Goal: Task Accomplishment & Management: Use online tool/utility

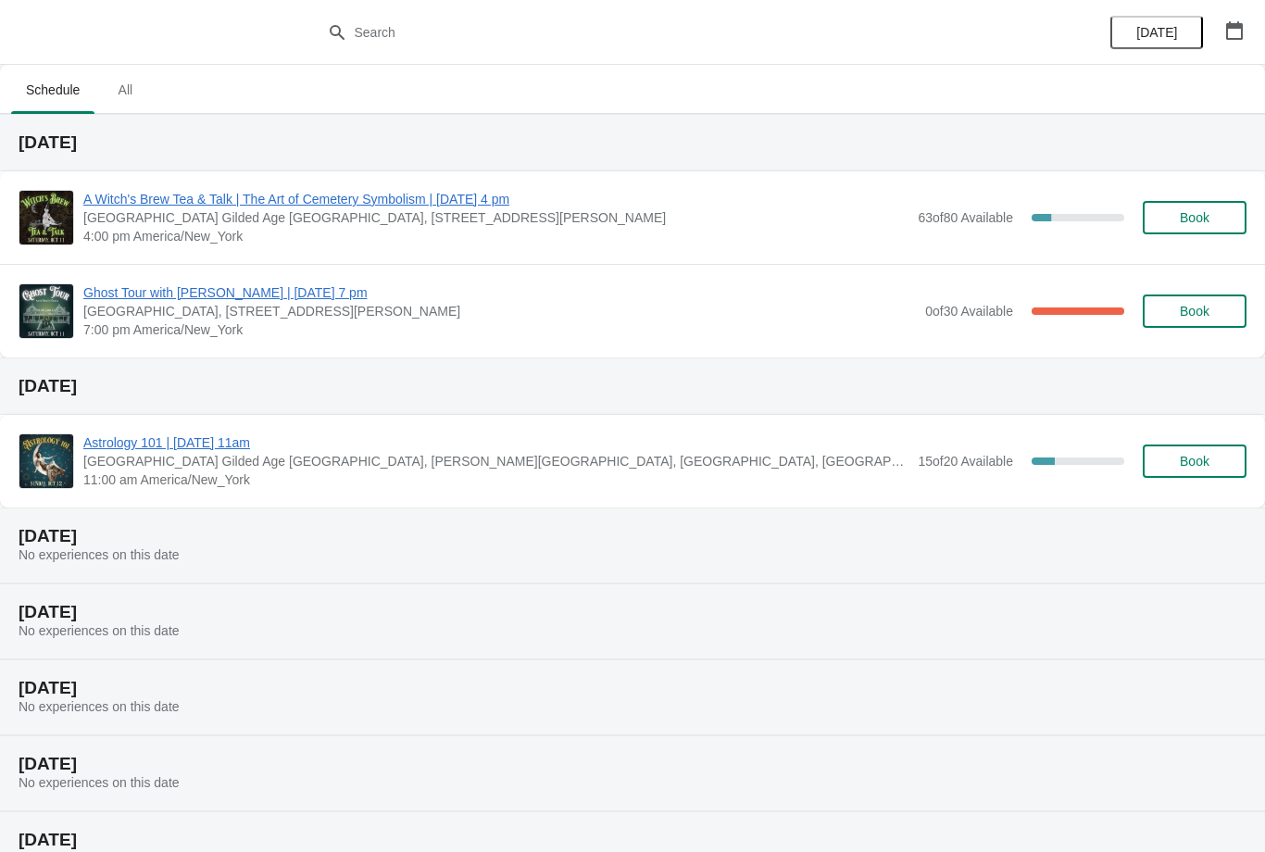
click at [137, 207] on span "A Witch's Brew Tea & Talk | The Art of Cemetery Symbolism | [DATE] 4 pm" at bounding box center [495, 199] width 825 height 19
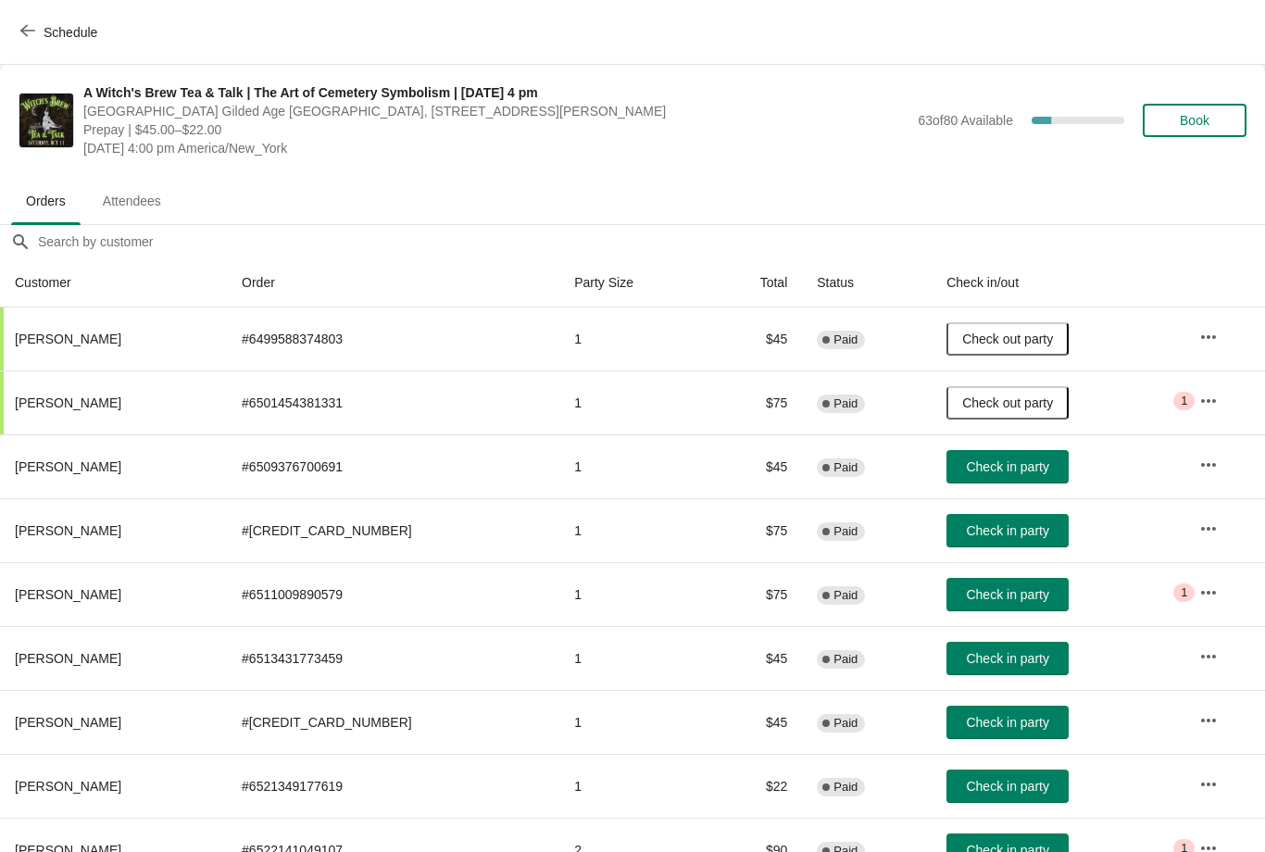
click at [967, 533] on span "Check in party" at bounding box center [1007, 530] width 82 height 15
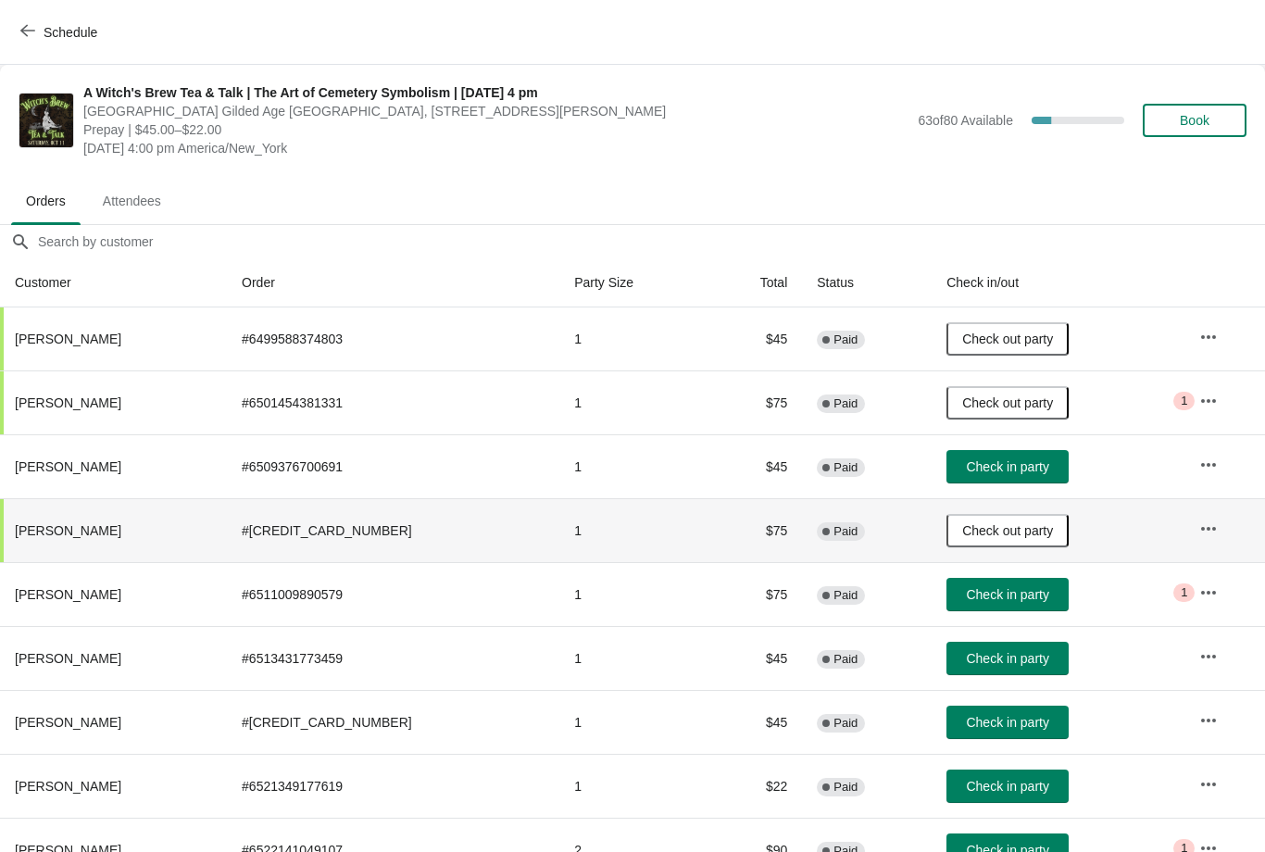
click at [984, 604] on button "Check in party" at bounding box center [1008, 594] width 122 height 33
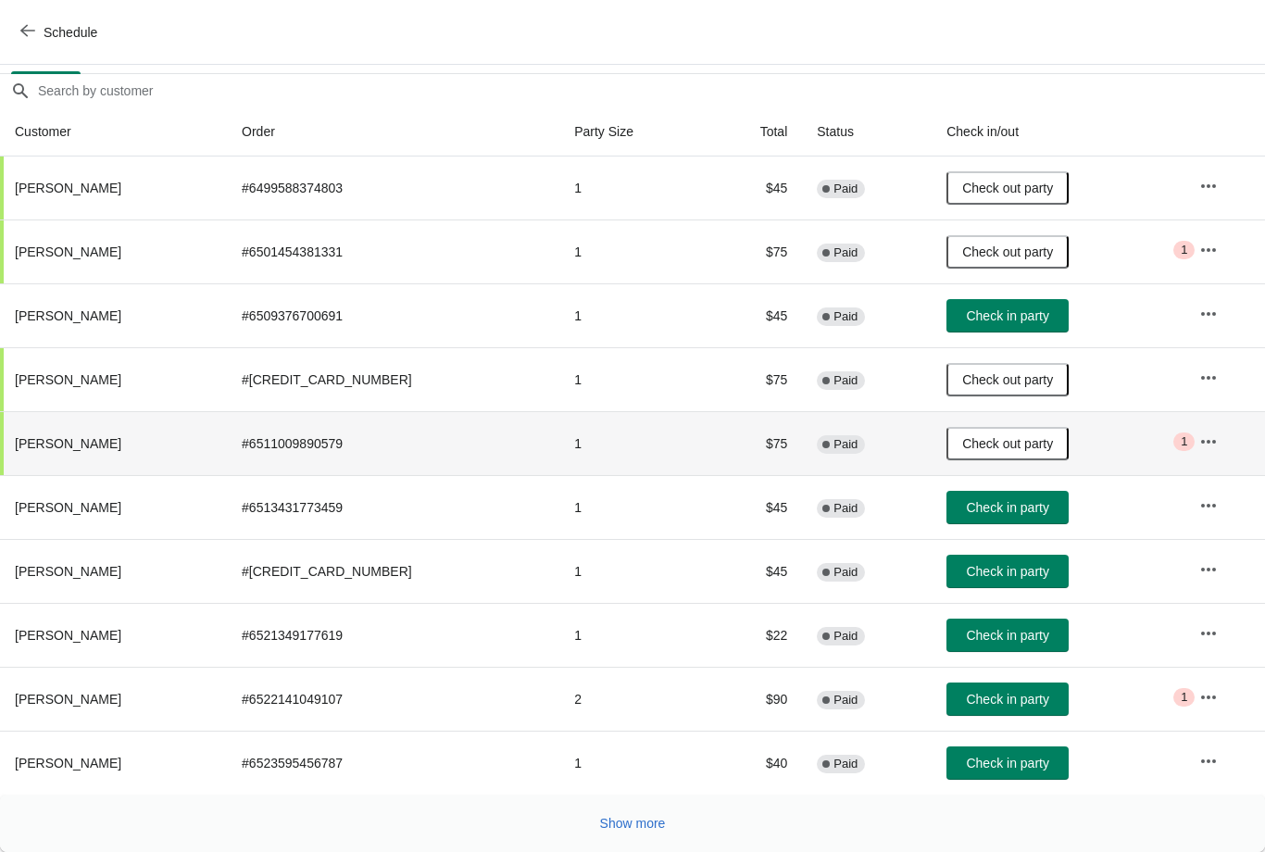
scroll to position [151, 0]
click at [610, 814] on button "Show more" at bounding box center [633, 823] width 81 height 33
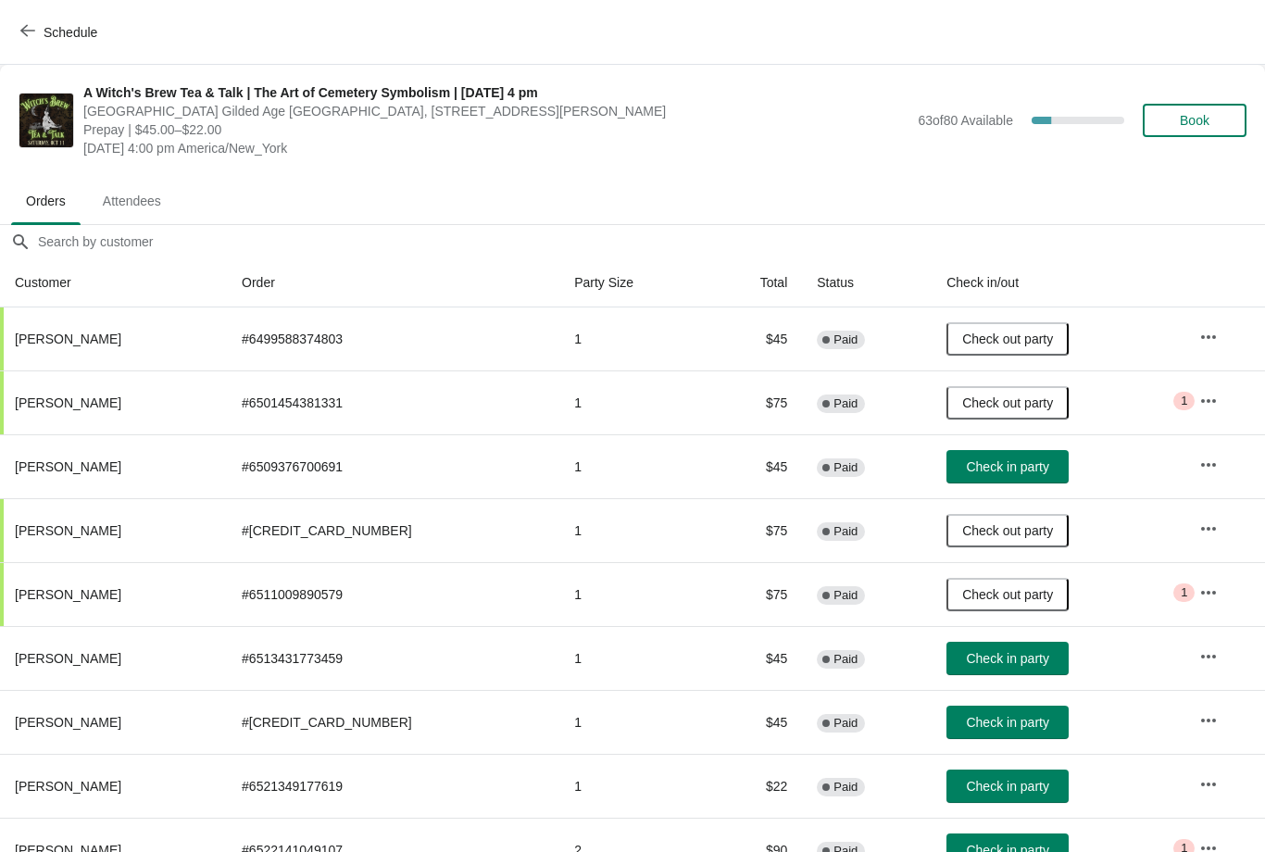
scroll to position [0, 0]
click at [1180, 105] on button "Book" at bounding box center [1195, 120] width 104 height 33
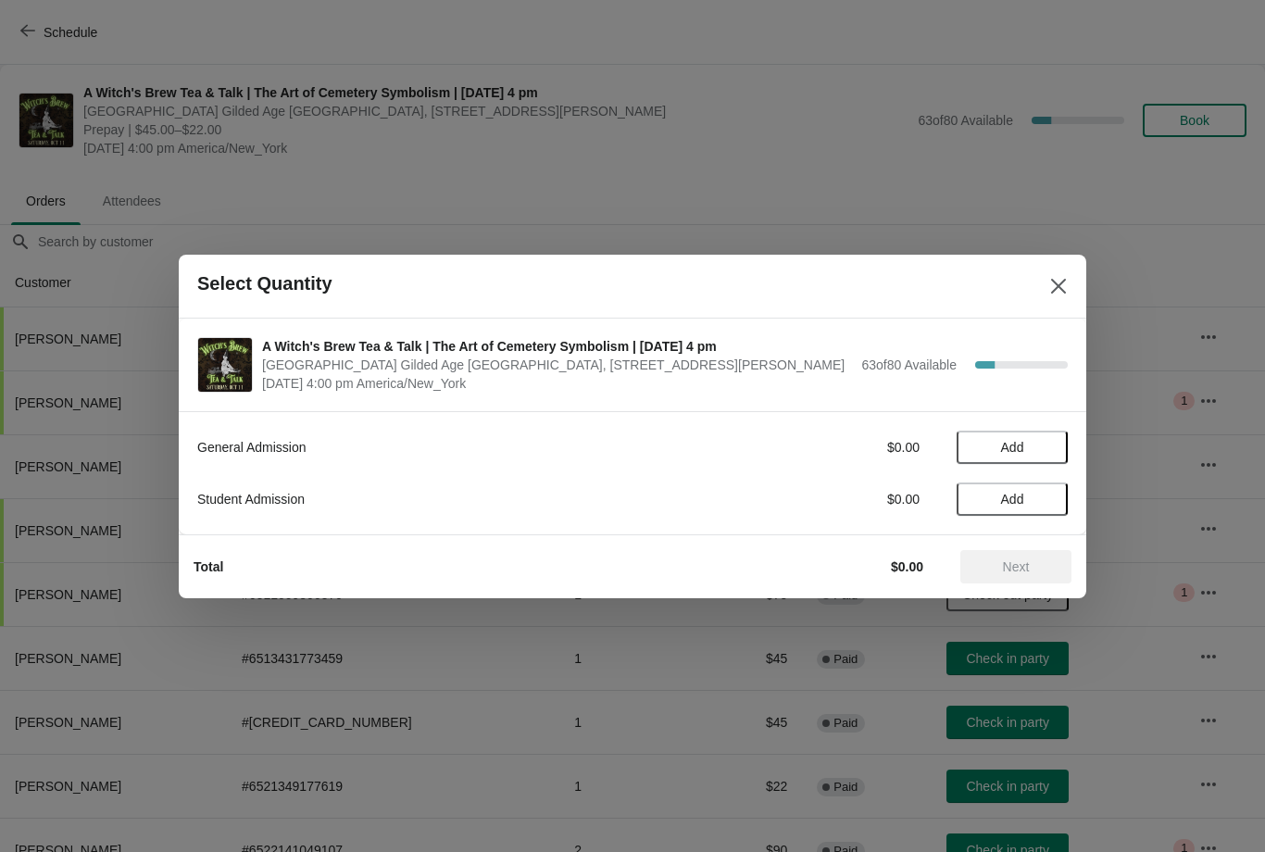
click at [1001, 444] on span "Add" at bounding box center [1012, 447] width 23 height 15
click at [998, 564] on span "Next" at bounding box center [1016, 567] width 82 height 15
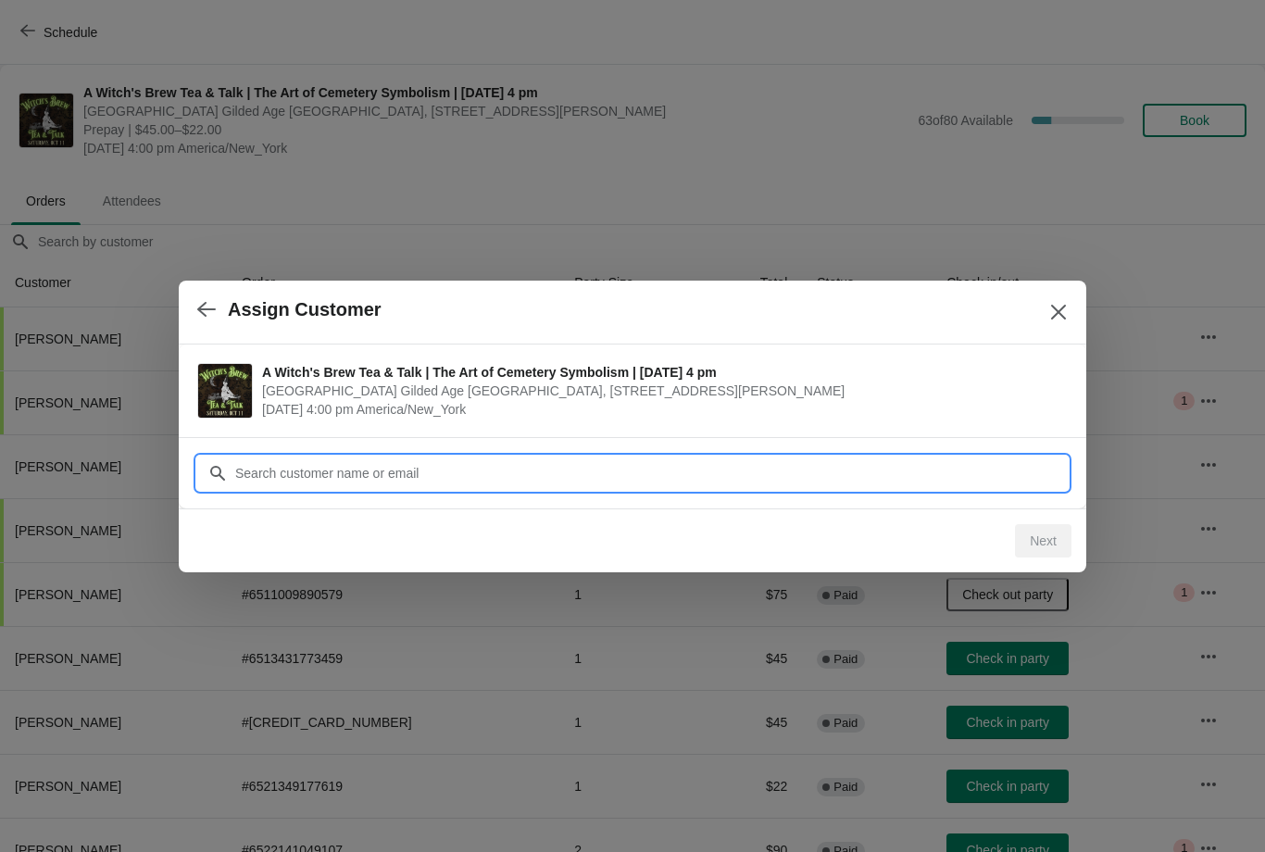
click at [319, 481] on input "Customer" at bounding box center [651, 473] width 834 height 33
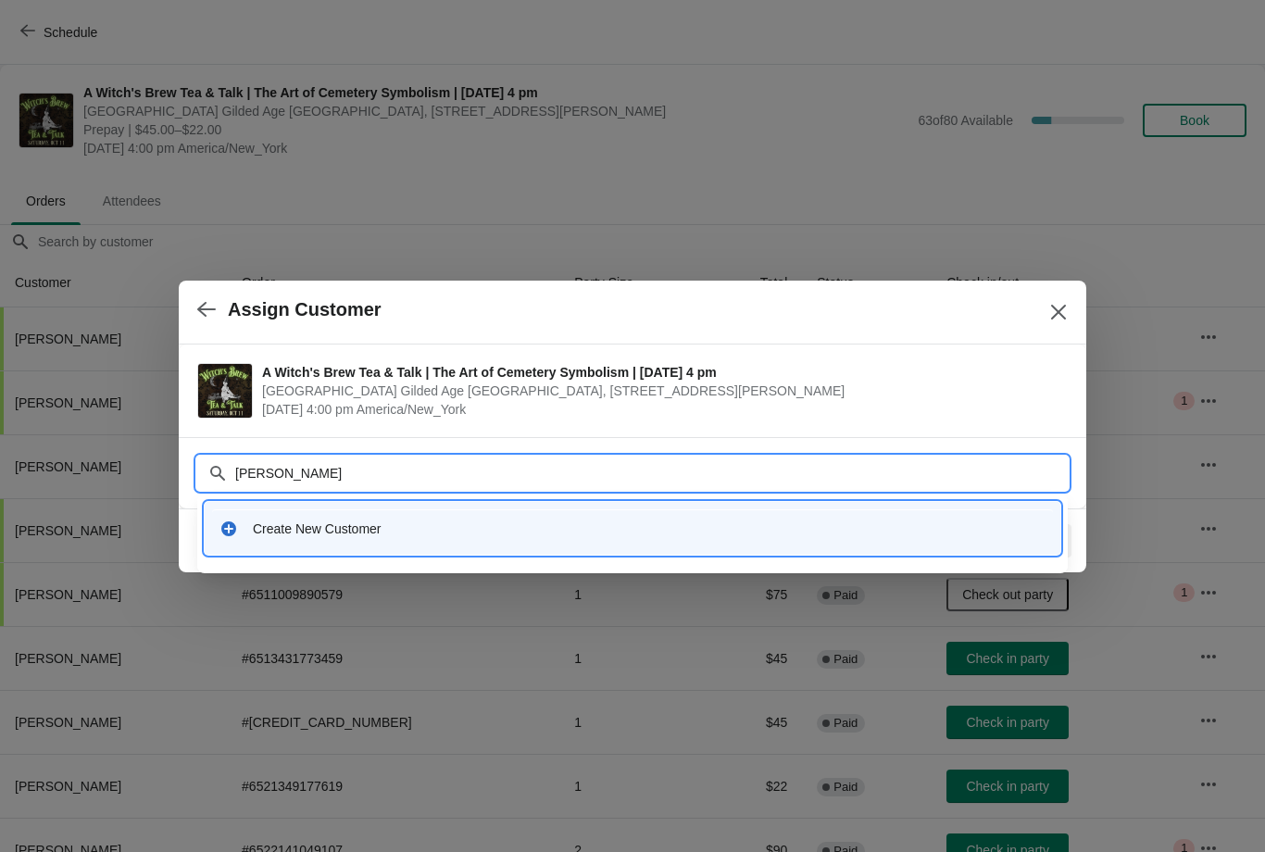
type input "[PERSON_NAME]"
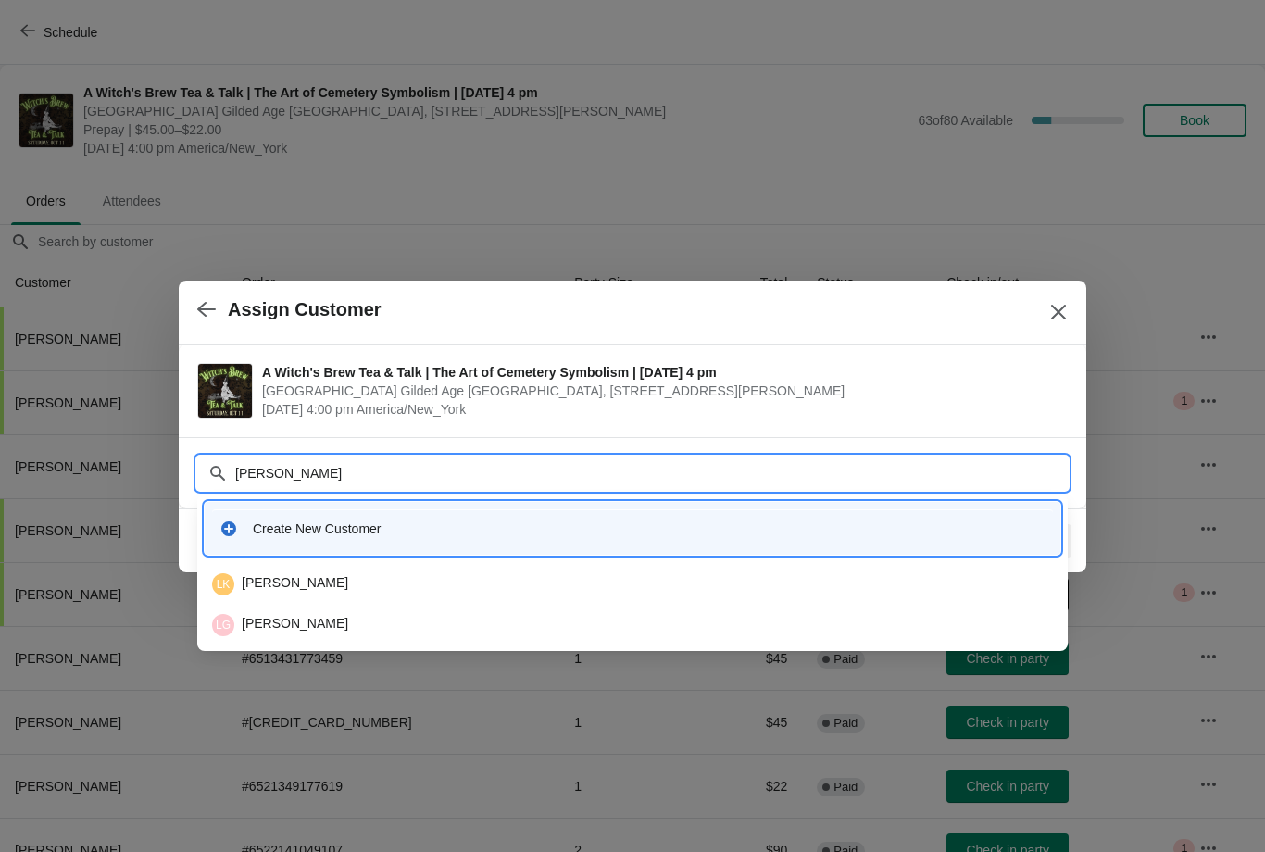
click at [280, 582] on div "LK [PERSON_NAME]" at bounding box center [632, 584] width 841 height 22
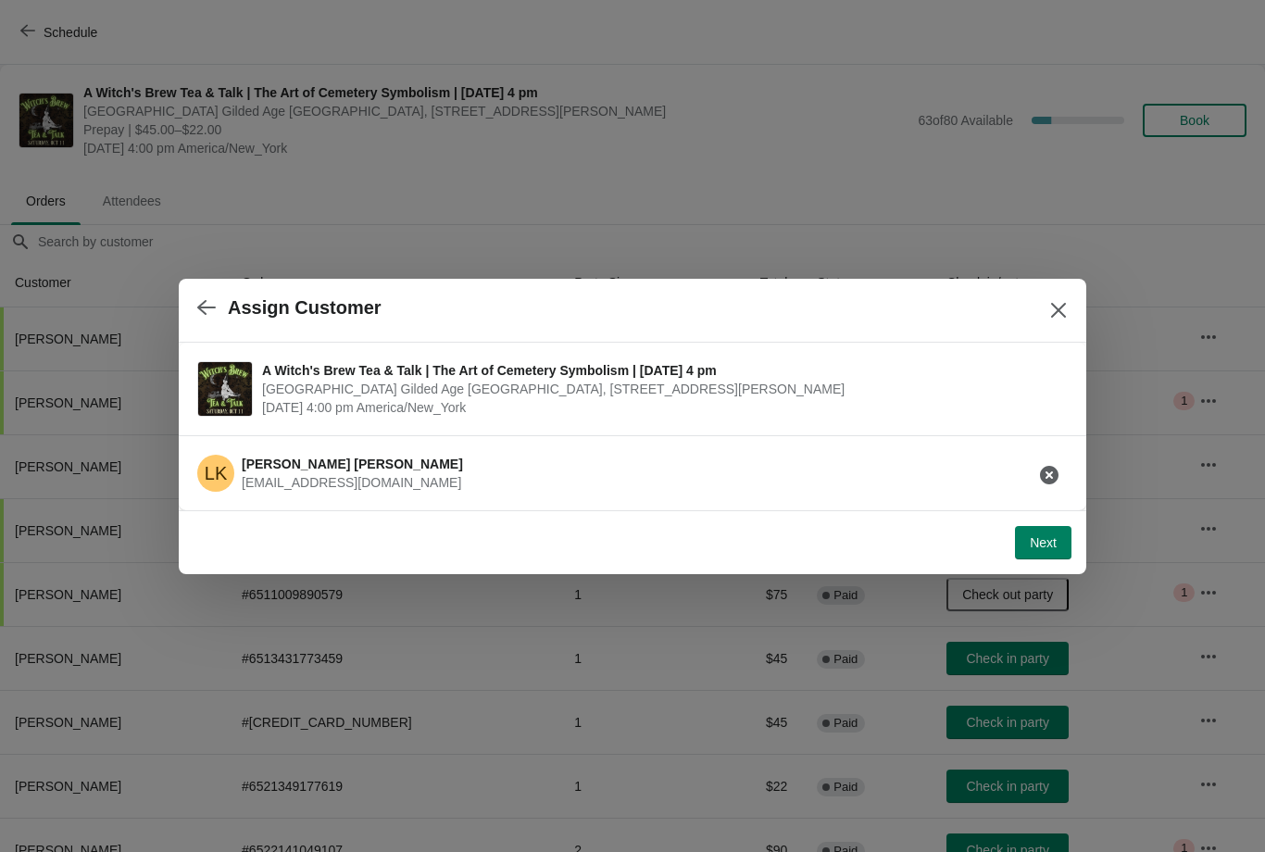
click at [1045, 546] on span "Next" at bounding box center [1043, 542] width 27 height 15
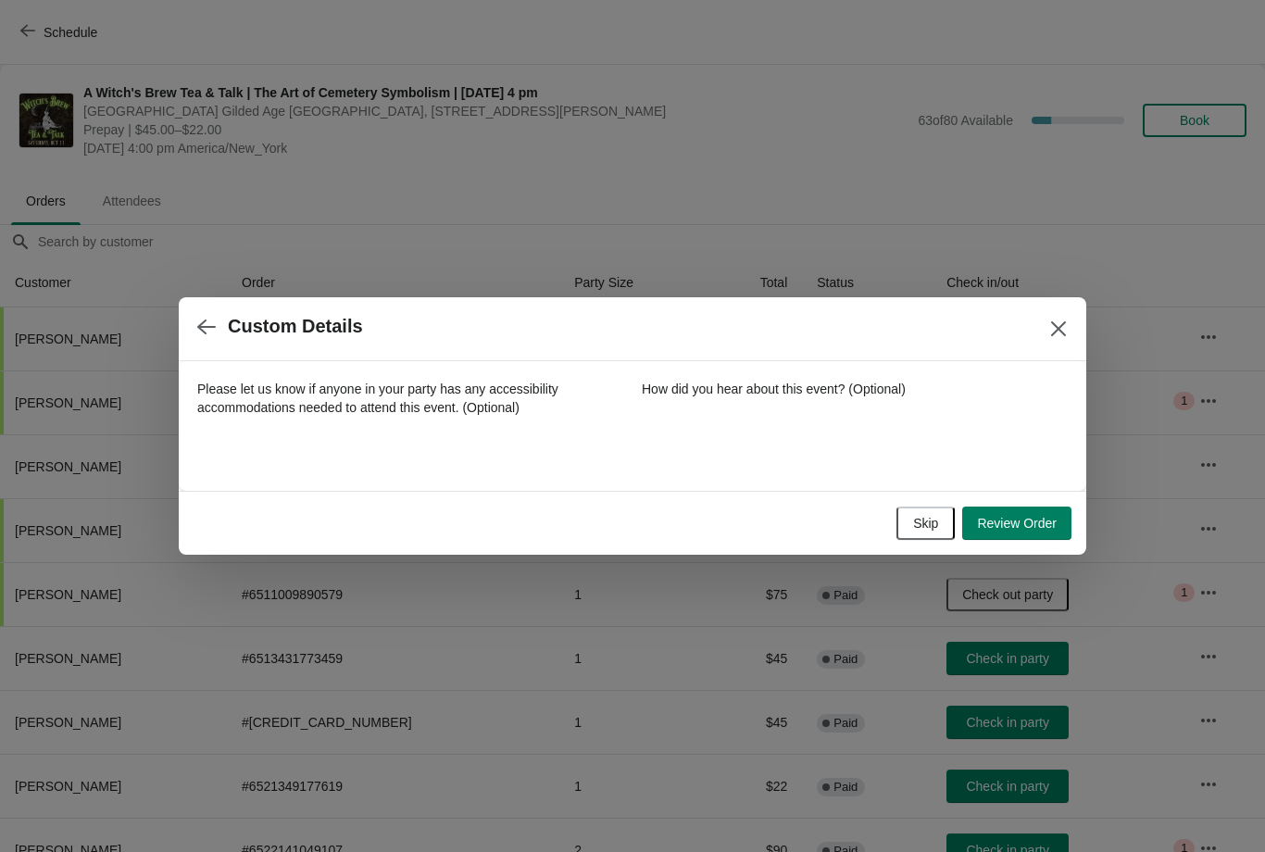
click at [1018, 526] on span "Review Order" at bounding box center [1017, 523] width 80 height 15
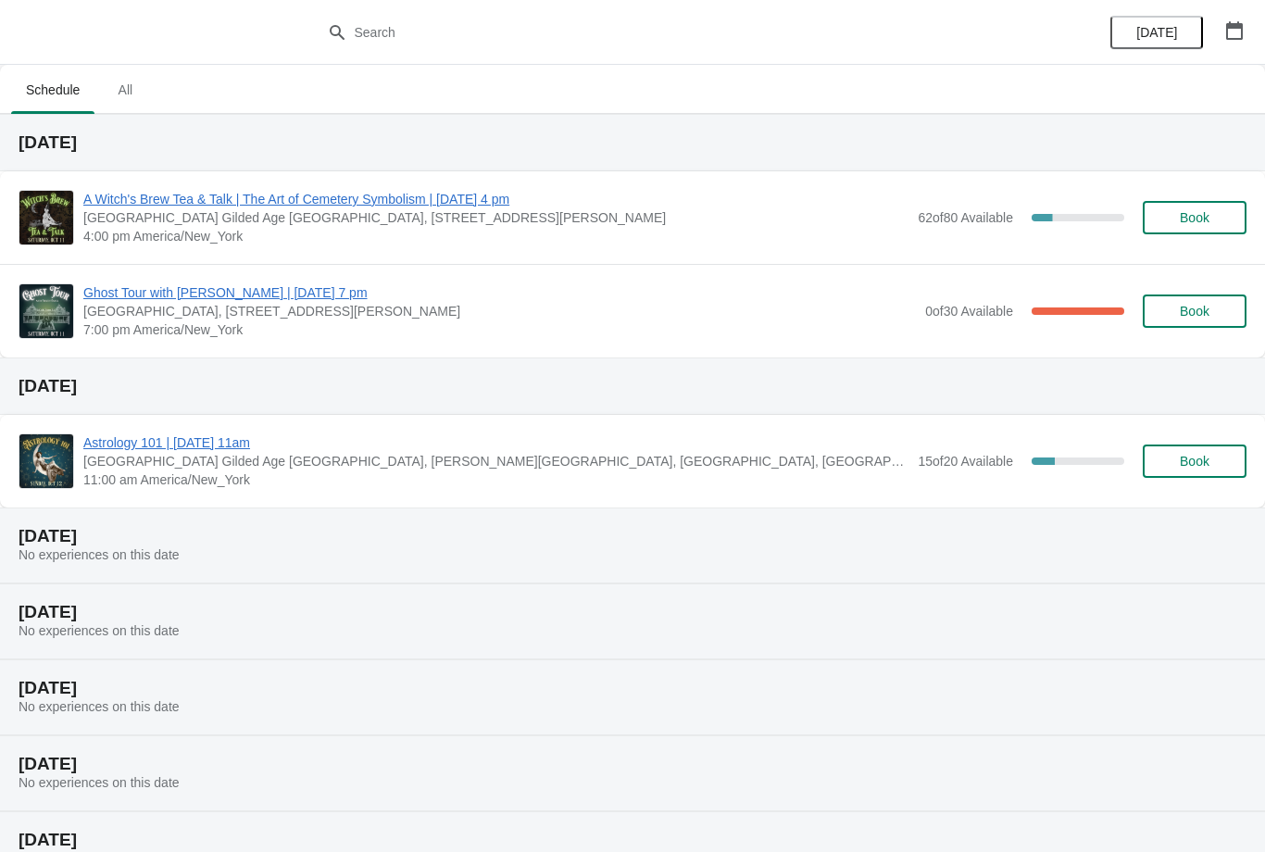
click at [1212, 218] on span "Book" at bounding box center [1195, 217] width 70 height 15
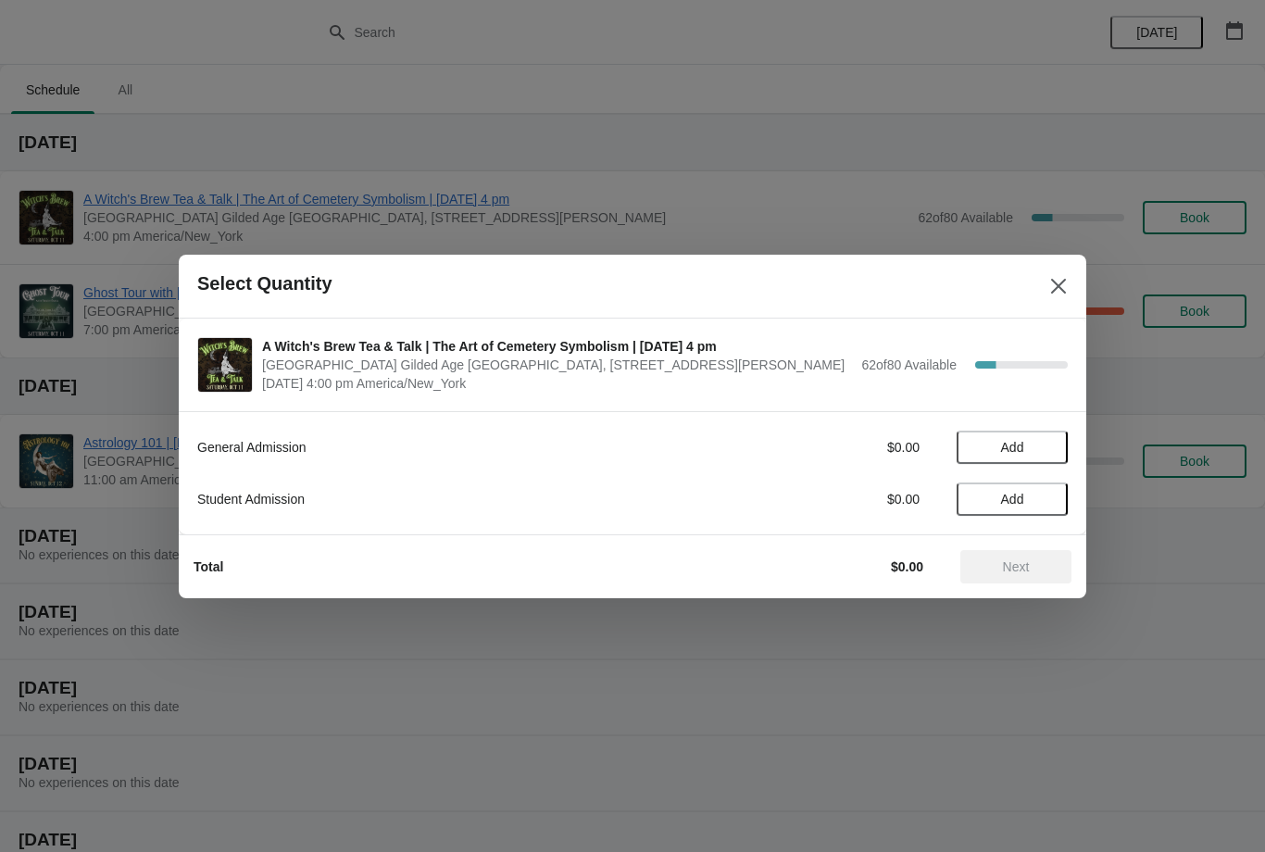
click at [1065, 277] on icon "Close" at bounding box center [1059, 286] width 19 height 19
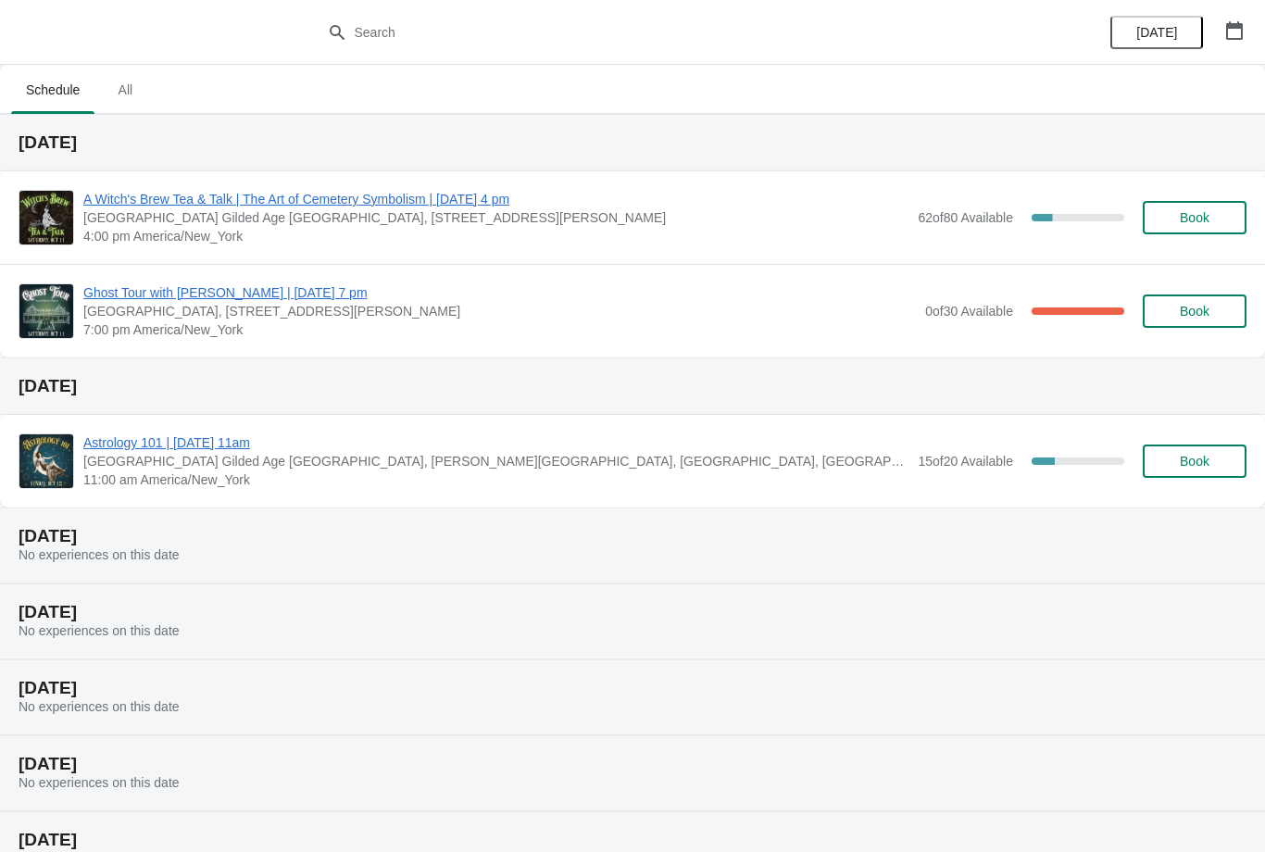
click at [186, 207] on span "A Witch's Brew Tea & Talk | The Art of Cemetery Symbolism | [DATE] 4 pm" at bounding box center [495, 199] width 825 height 19
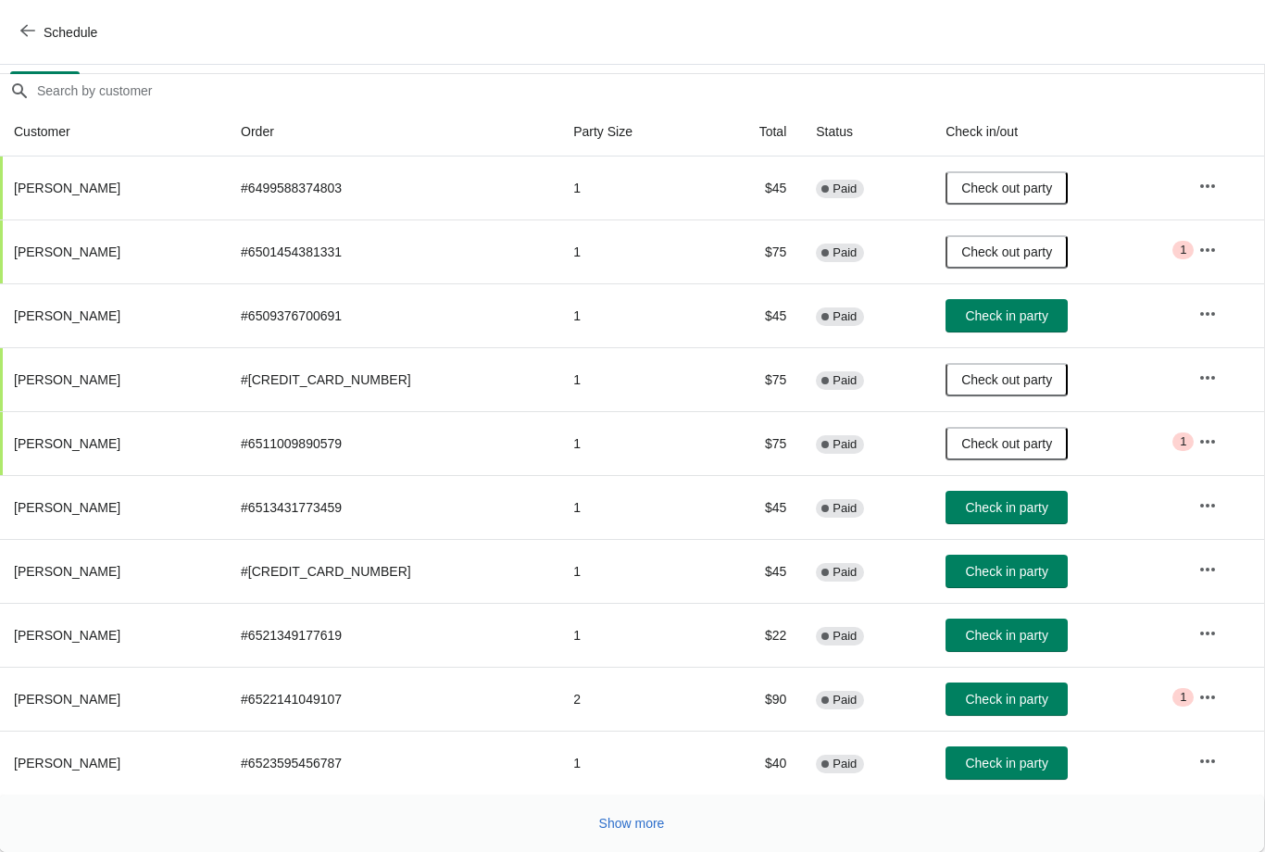
click at [618, 834] on button "Show more" at bounding box center [632, 823] width 81 height 33
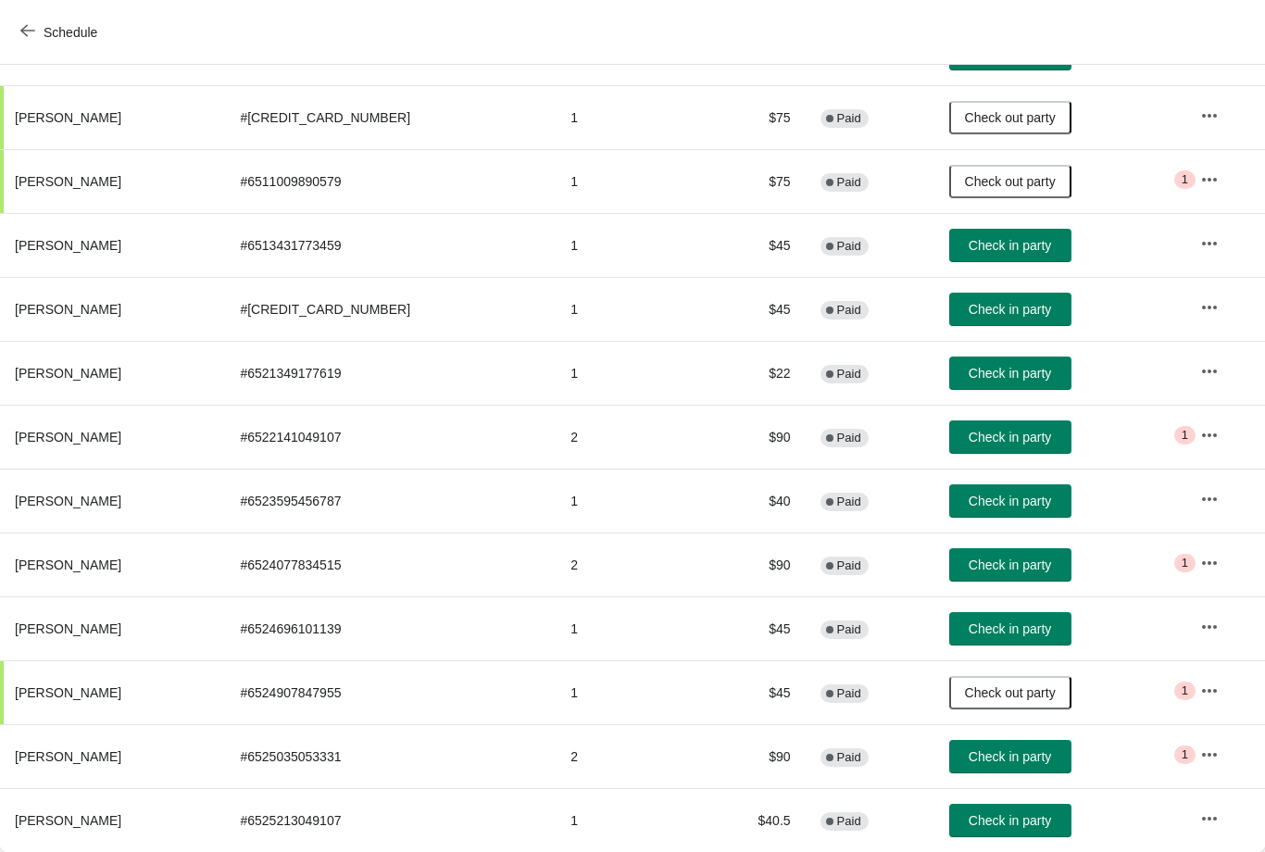
scroll to position [413, 0]
click at [972, 821] on span "Check in party" at bounding box center [1010, 820] width 82 height 15
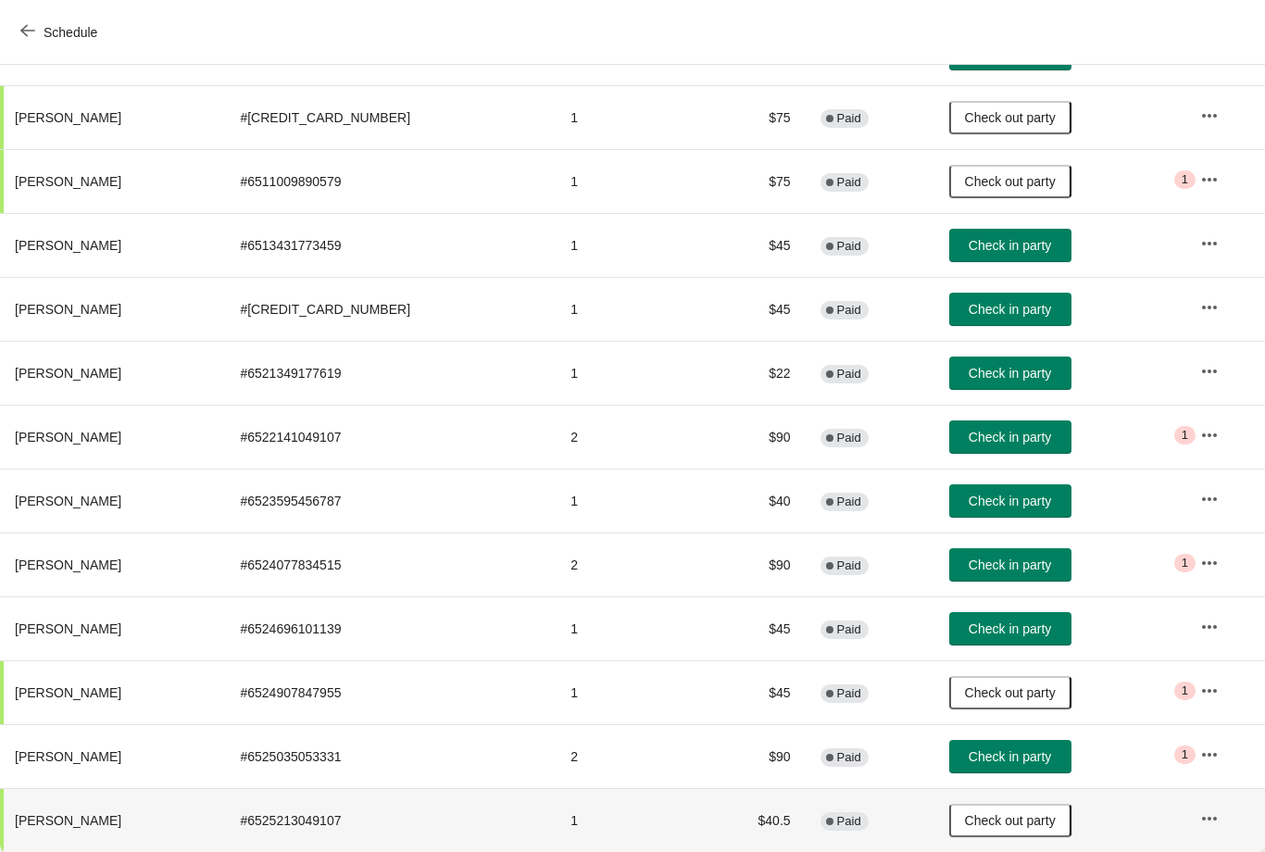
click at [969, 626] on span "Check in party" at bounding box center [1010, 629] width 82 height 15
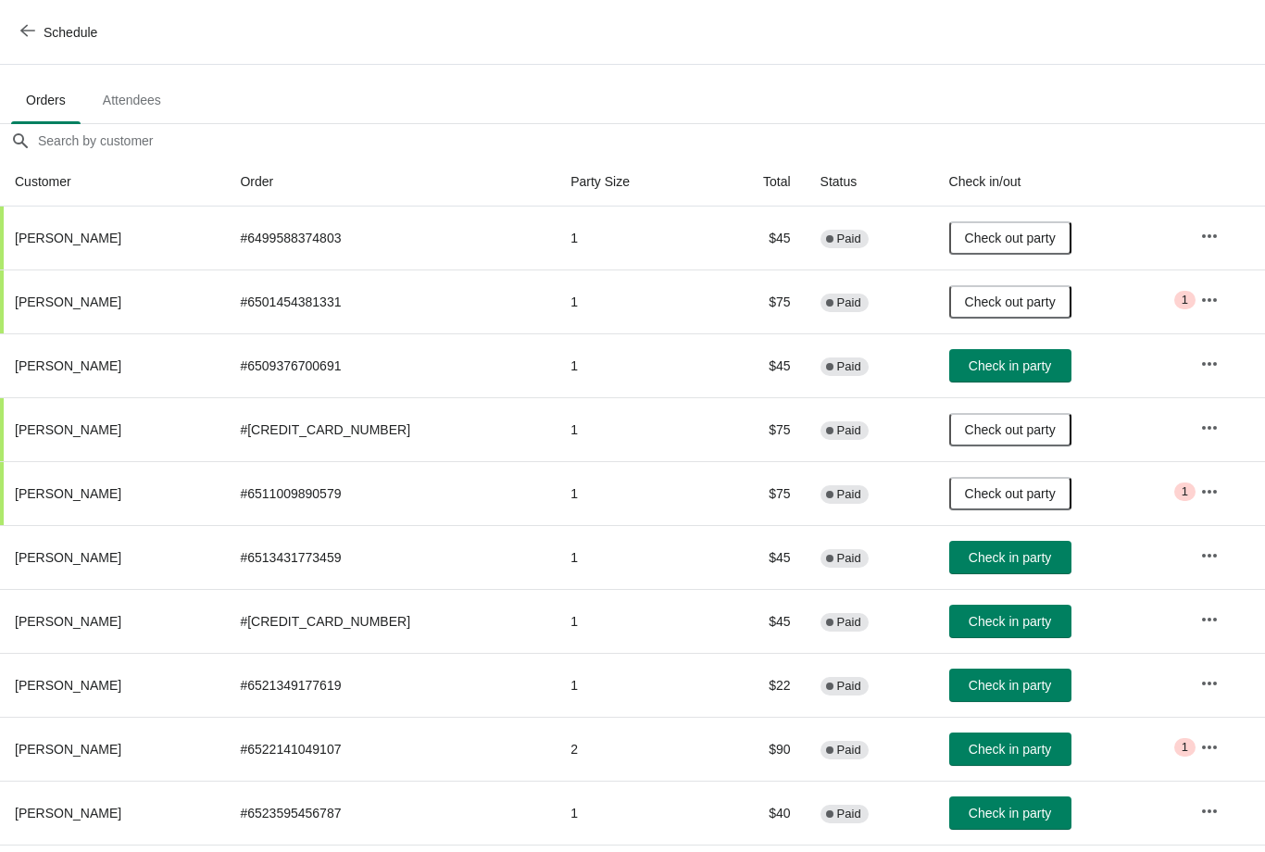
scroll to position [100, 0]
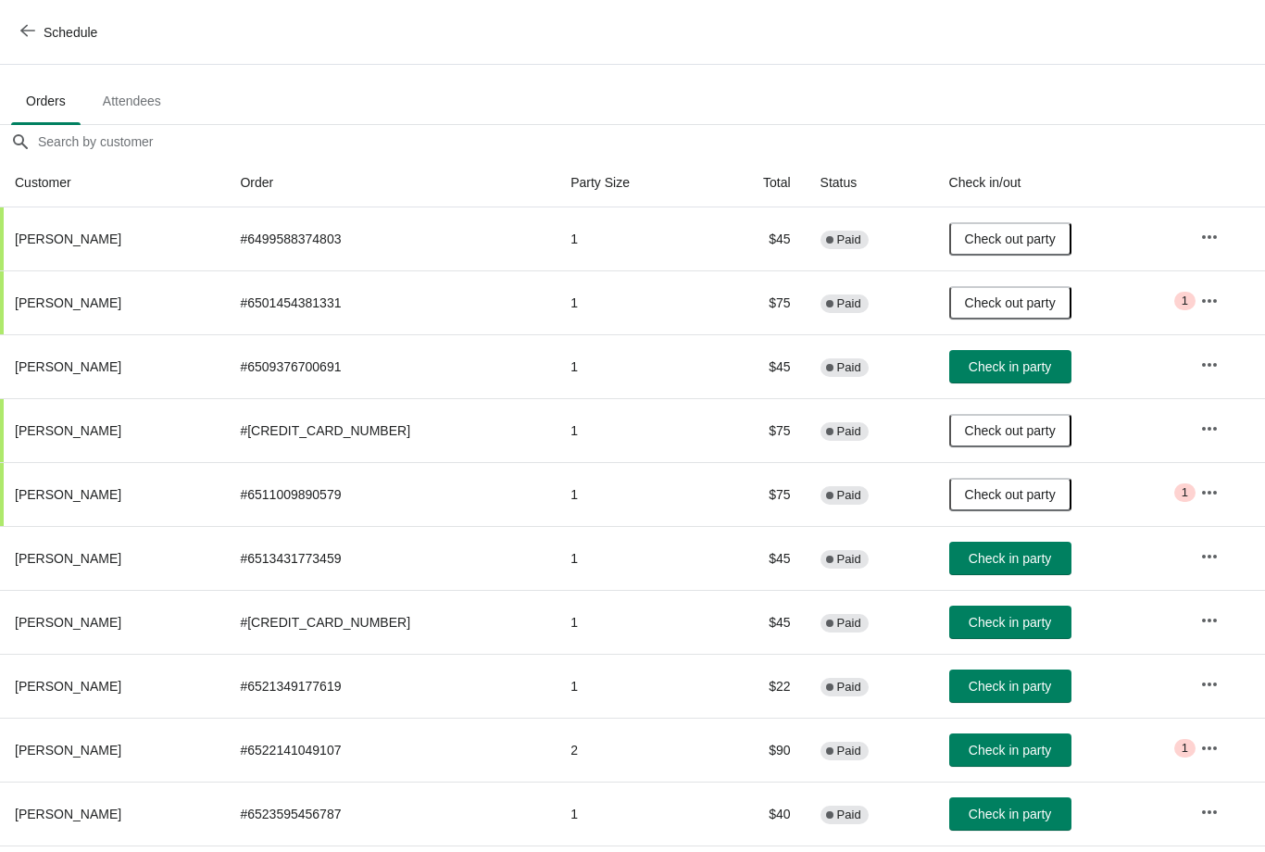
click at [1005, 371] on span "Check in party" at bounding box center [1010, 366] width 82 height 15
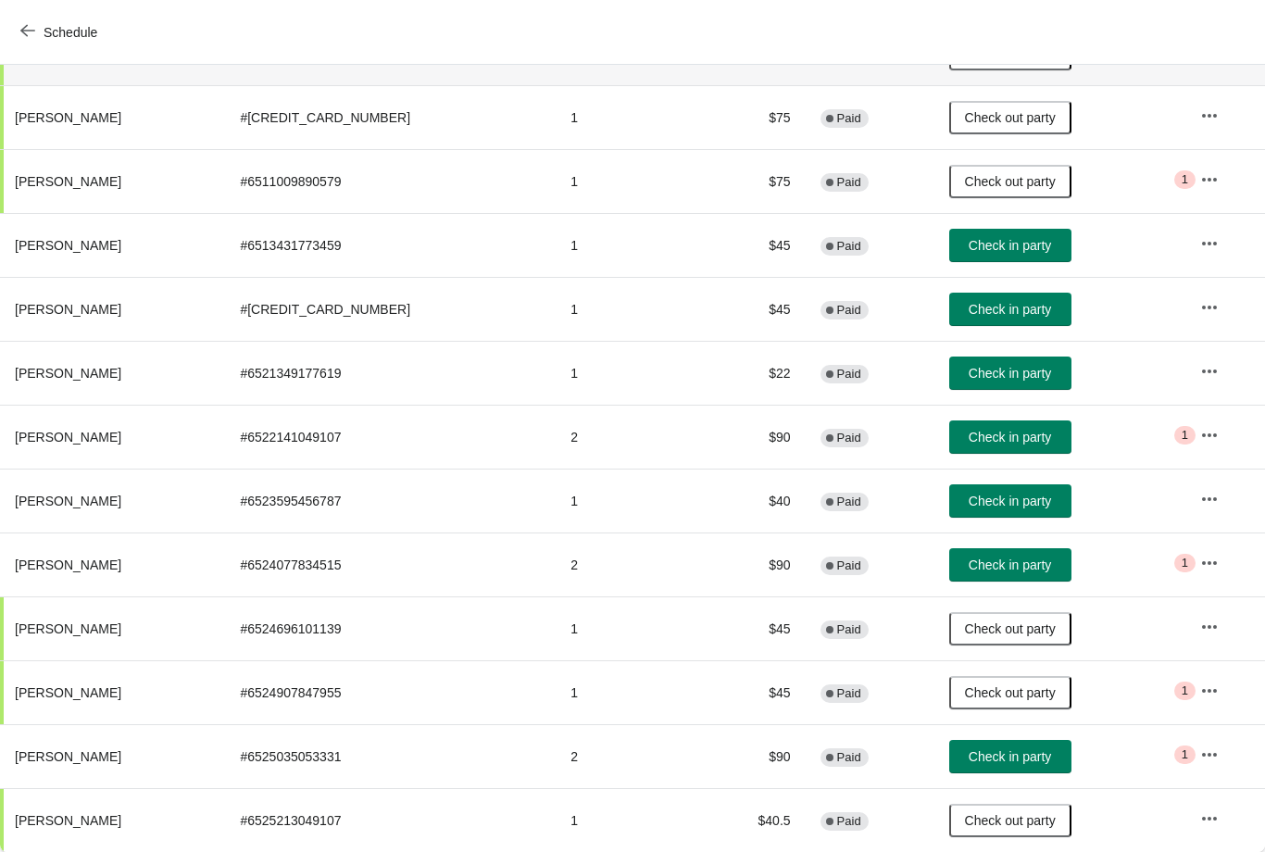
scroll to position [413, 0]
click at [994, 763] on span "Check in party" at bounding box center [1010, 756] width 82 height 15
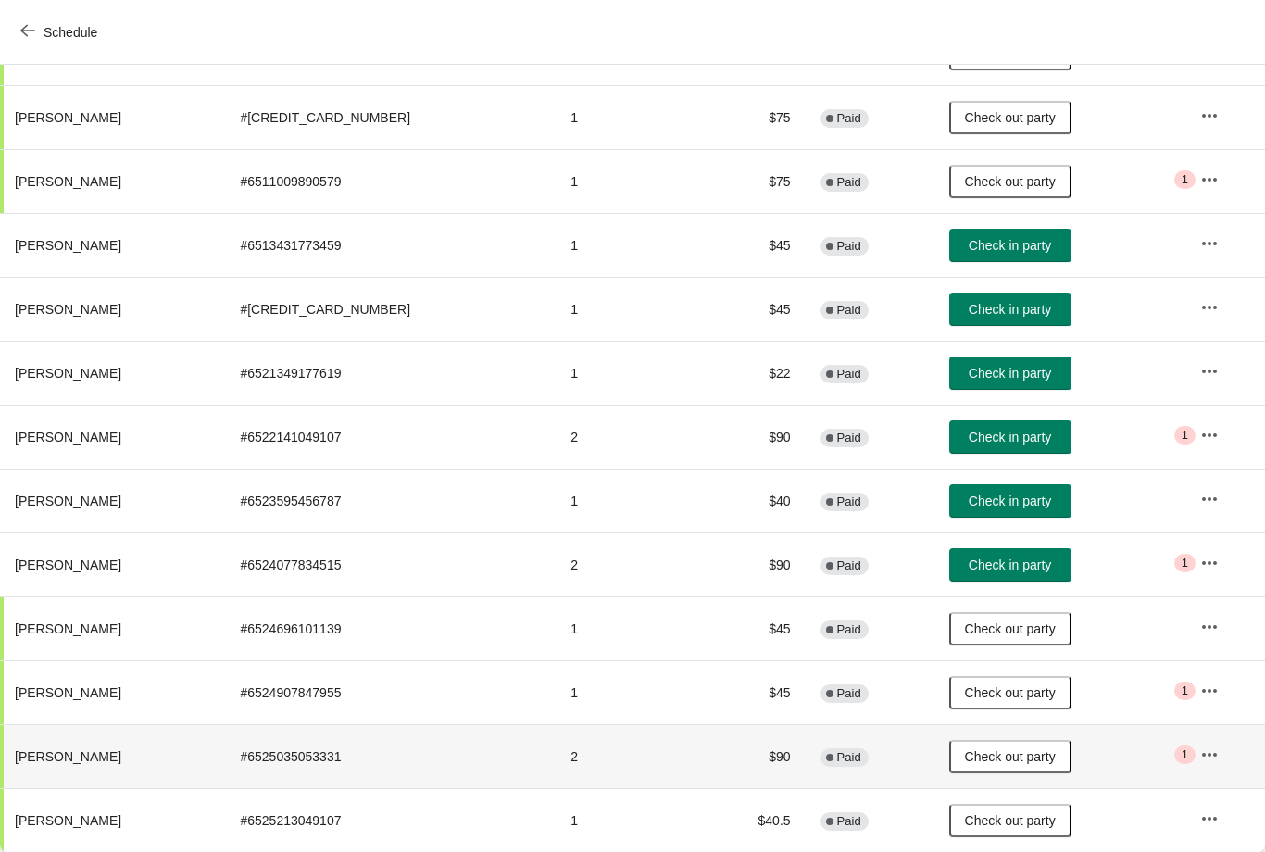
click at [984, 507] on span "Check in party" at bounding box center [1010, 501] width 82 height 15
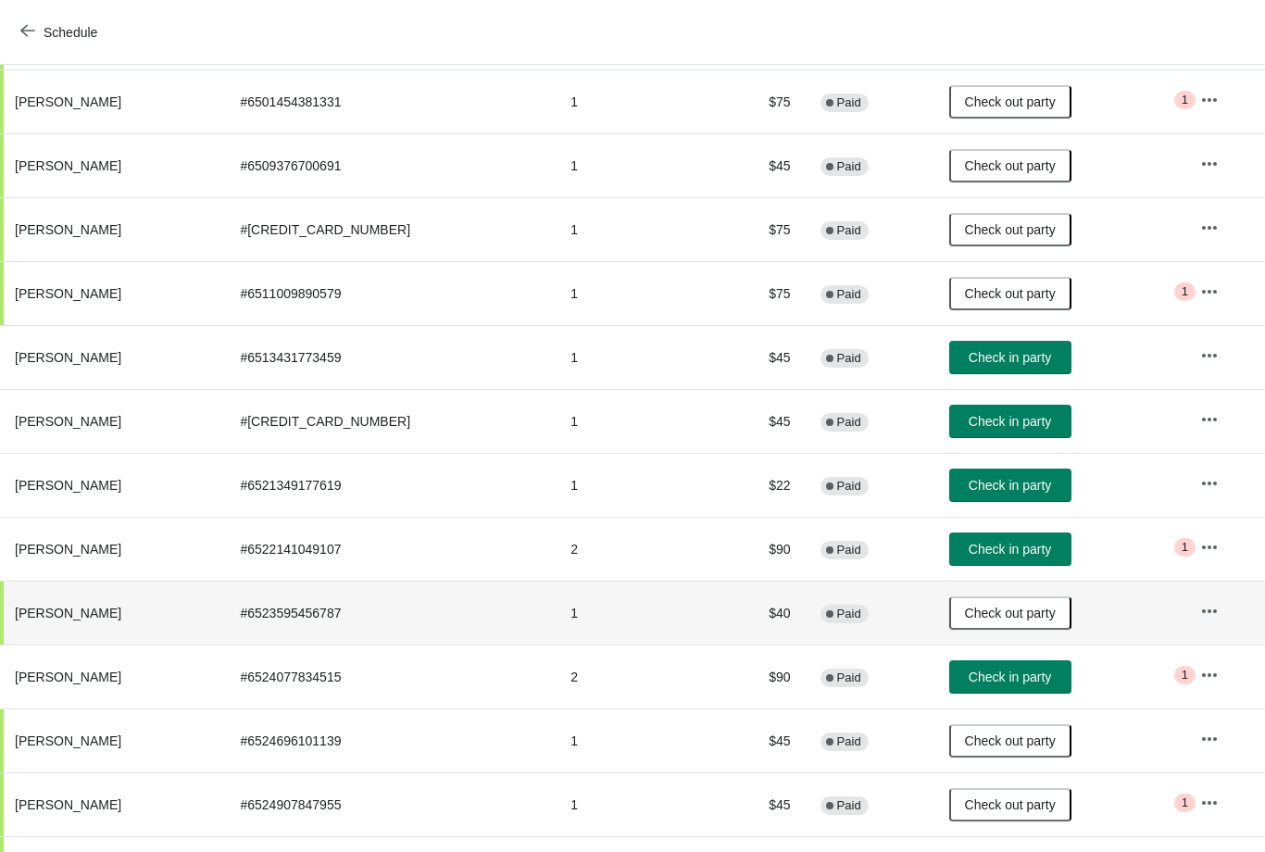
scroll to position [302, 0]
click at [997, 371] on button "Check in party" at bounding box center [1010, 356] width 122 height 33
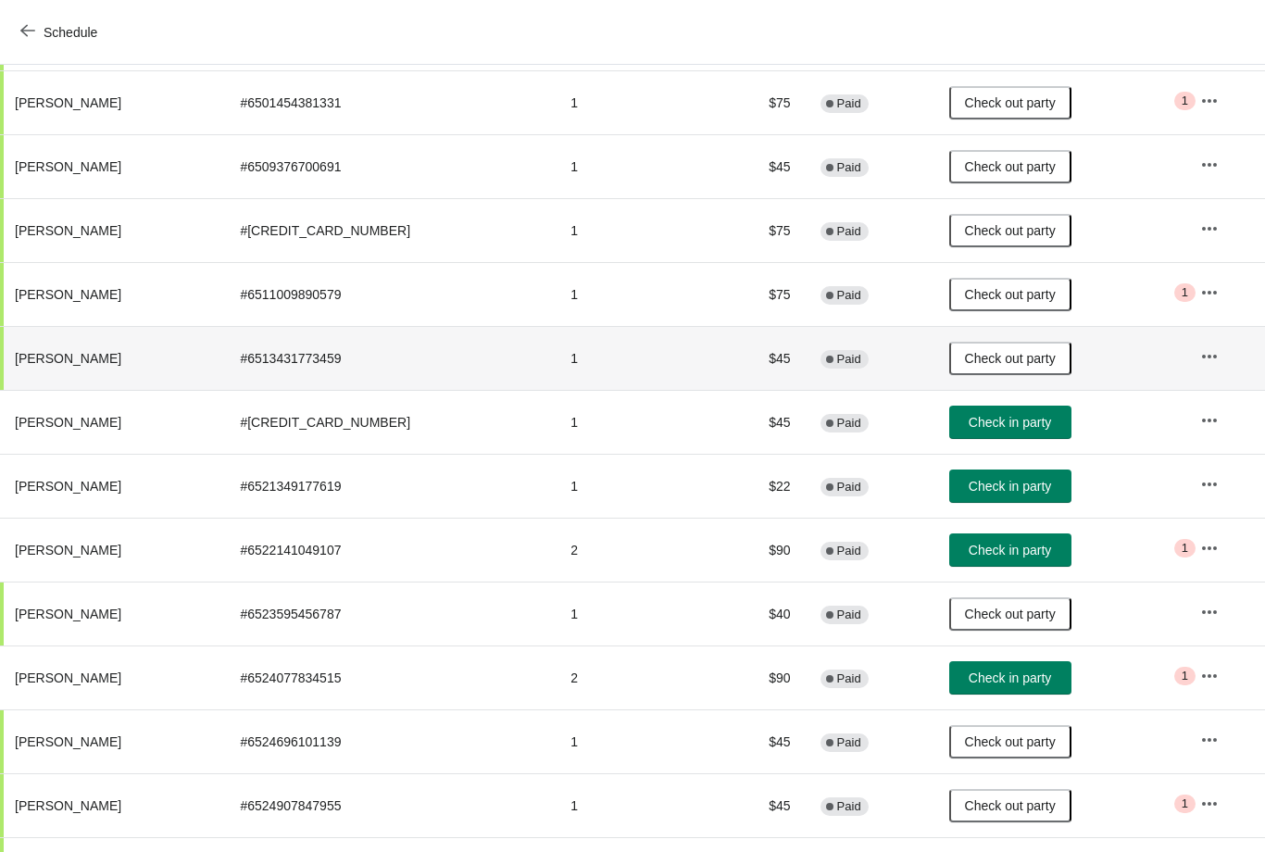
scroll to position [299, 0]
click at [968, 433] on button "Check in party" at bounding box center [1010, 423] width 122 height 33
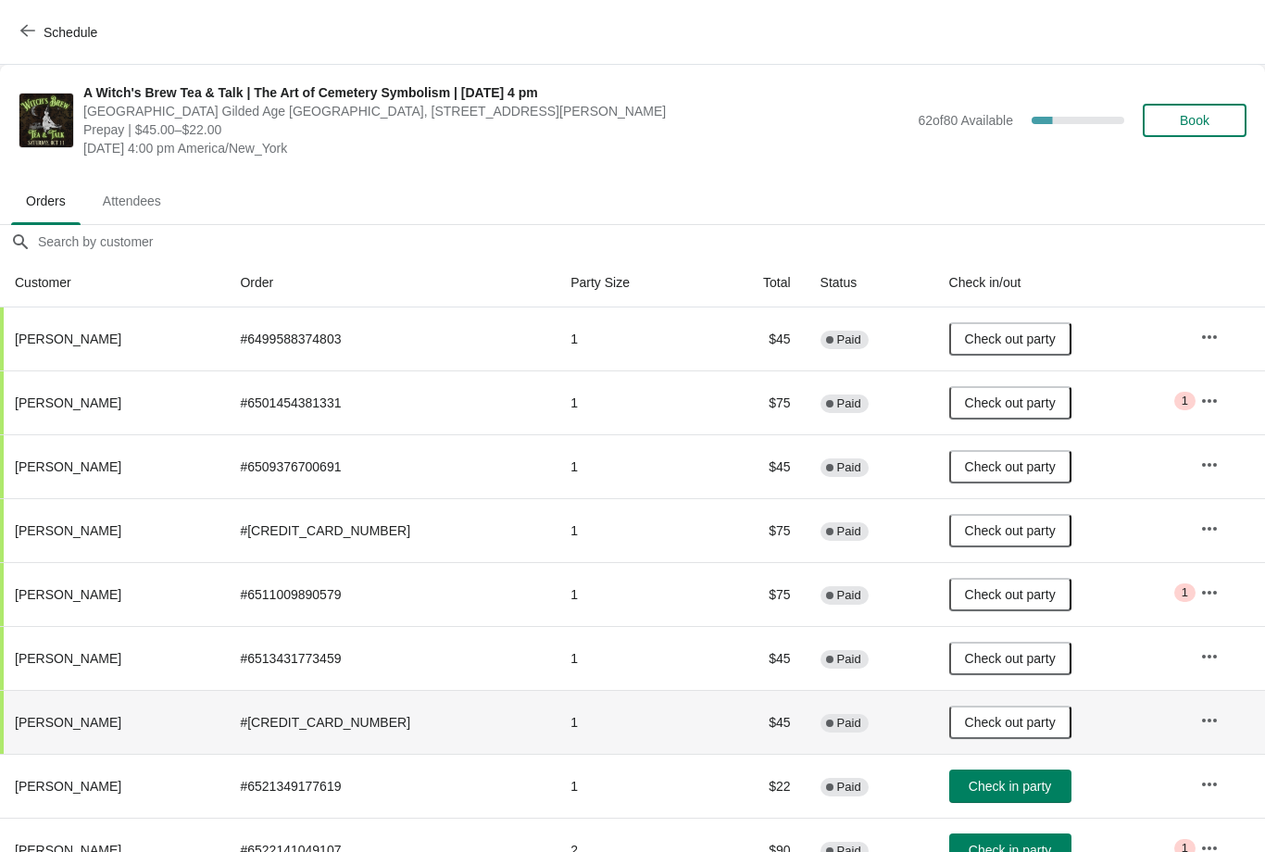
scroll to position [0, 0]
click at [1176, 119] on span "Book" at bounding box center [1195, 120] width 70 height 15
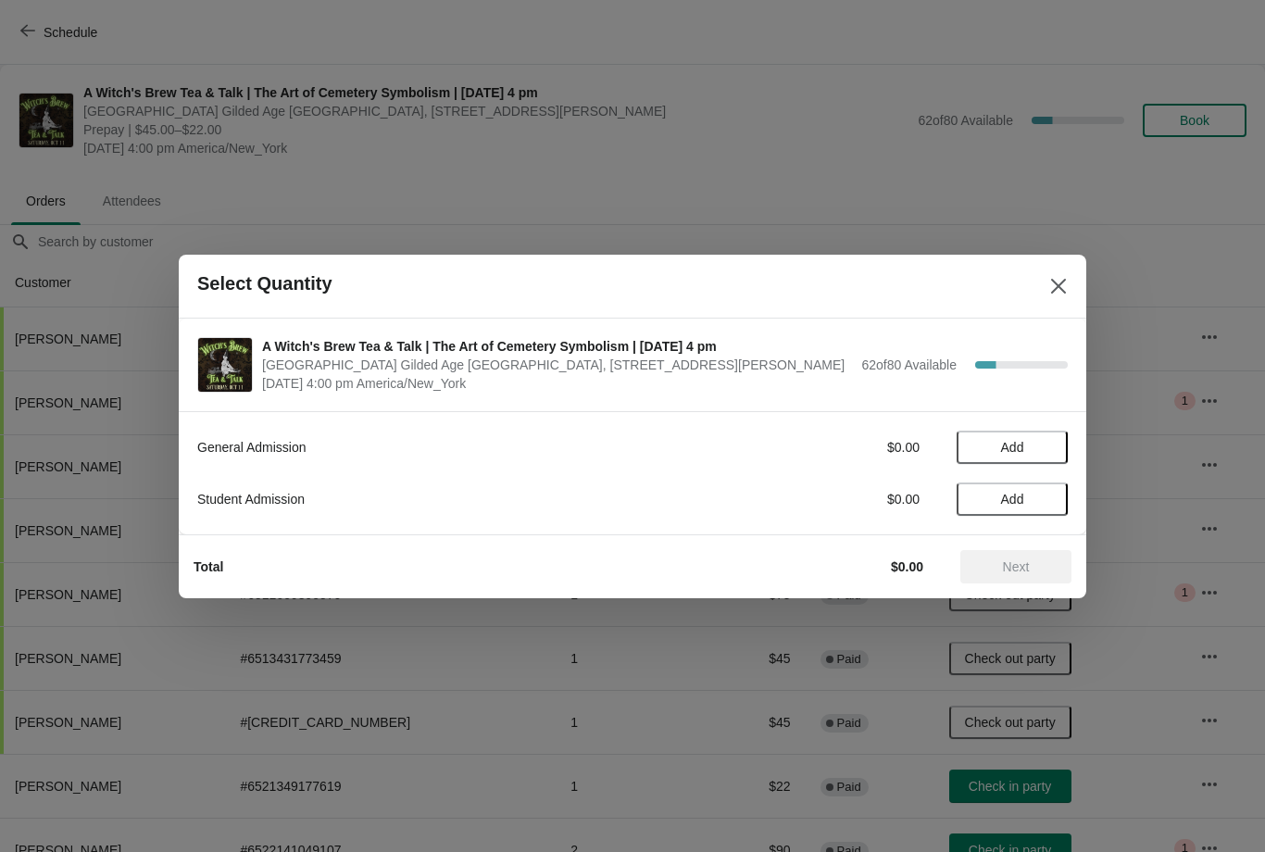
click at [1005, 451] on span "Add" at bounding box center [1012, 447] width 23 height 15
click at [1019, 572] on span "Next" at bounding box center [1016, 567] width 27 height 15
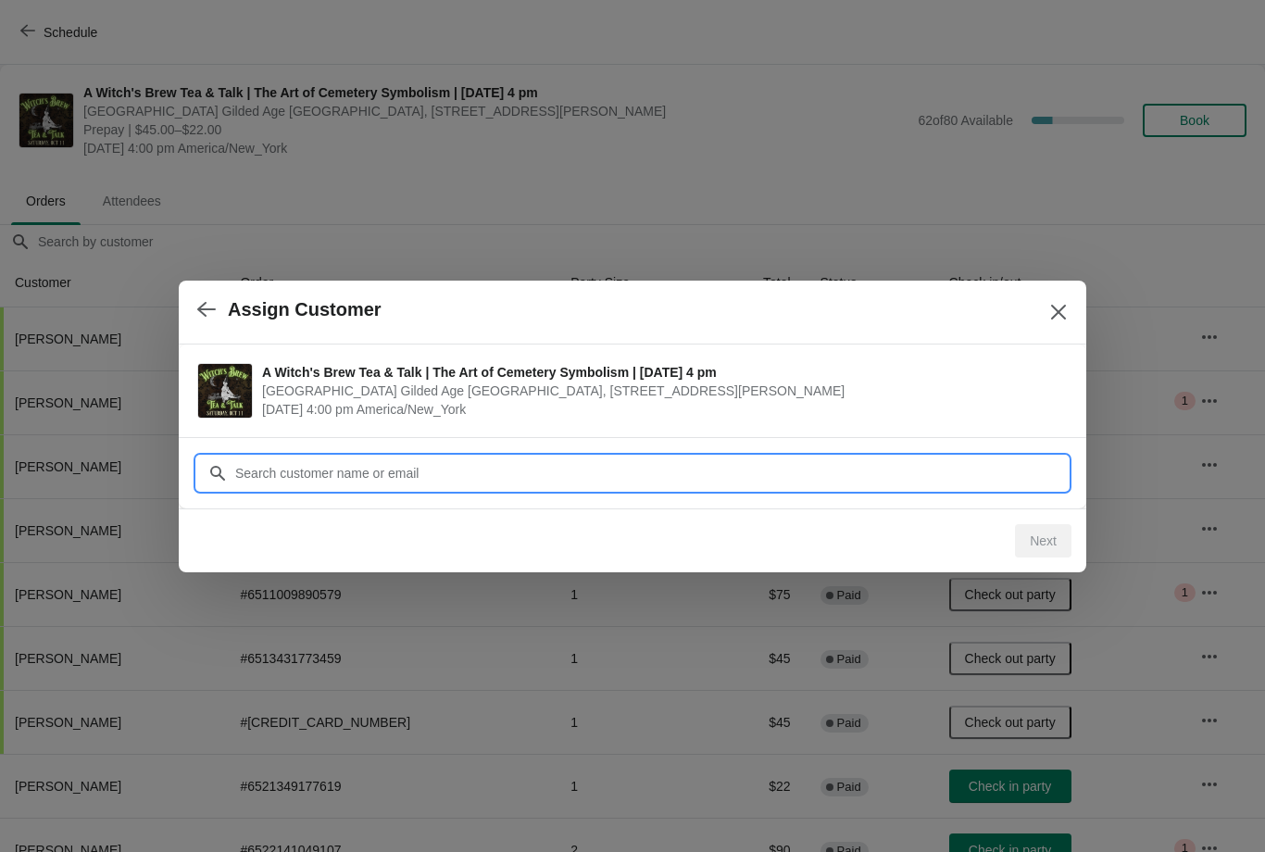
click at [458, 471] on input "Customer" at bounding box center [651, 473] width 834 height 33
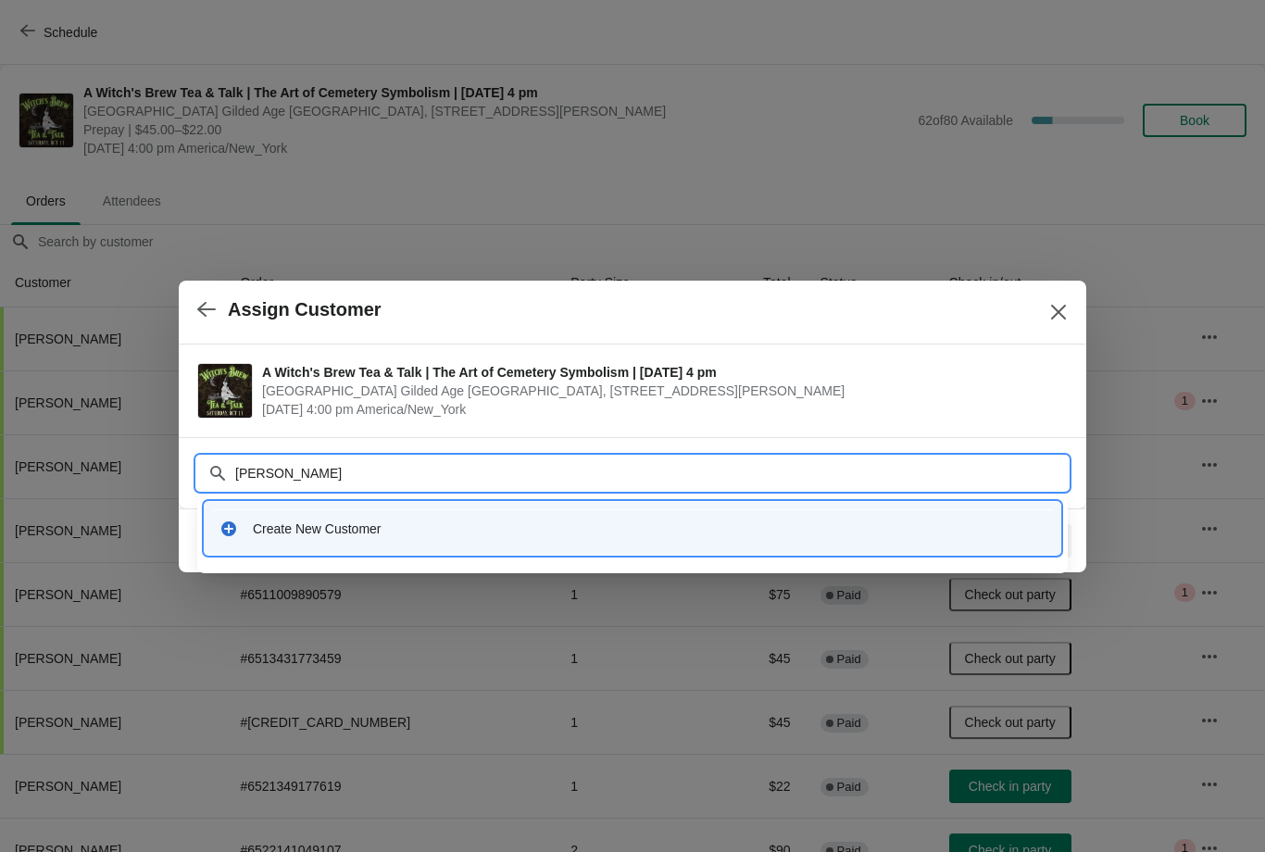
type input "Nathaniel Ramos*"
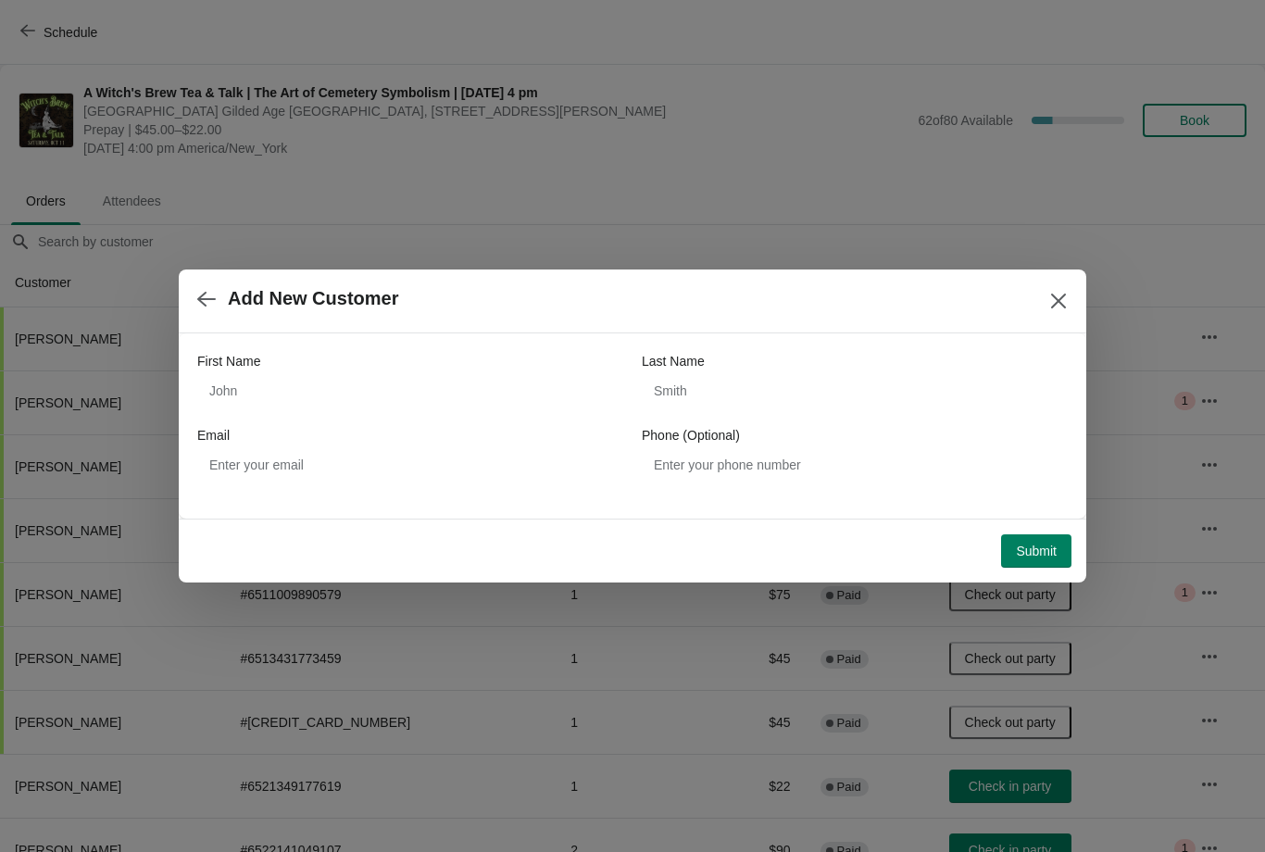
click at [1034, 549] on span "Submit" at bounding box center [1036, 551] width 41 height 15
click at [220, 287] on button "button" at bounding box center [206, 299] width 33 height 36
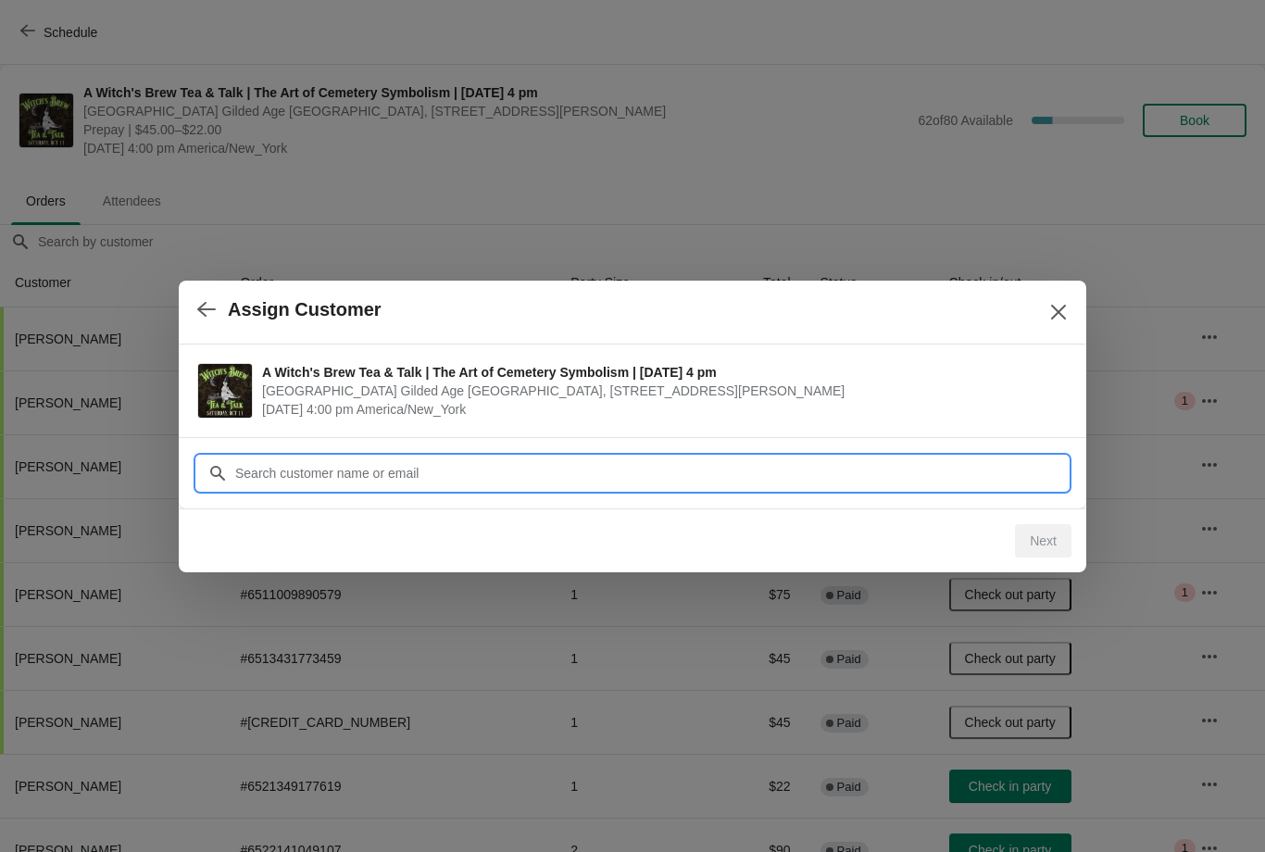
click at [492, 469] on input "Customer" at bounding box center [651, 473] width 834 height 33
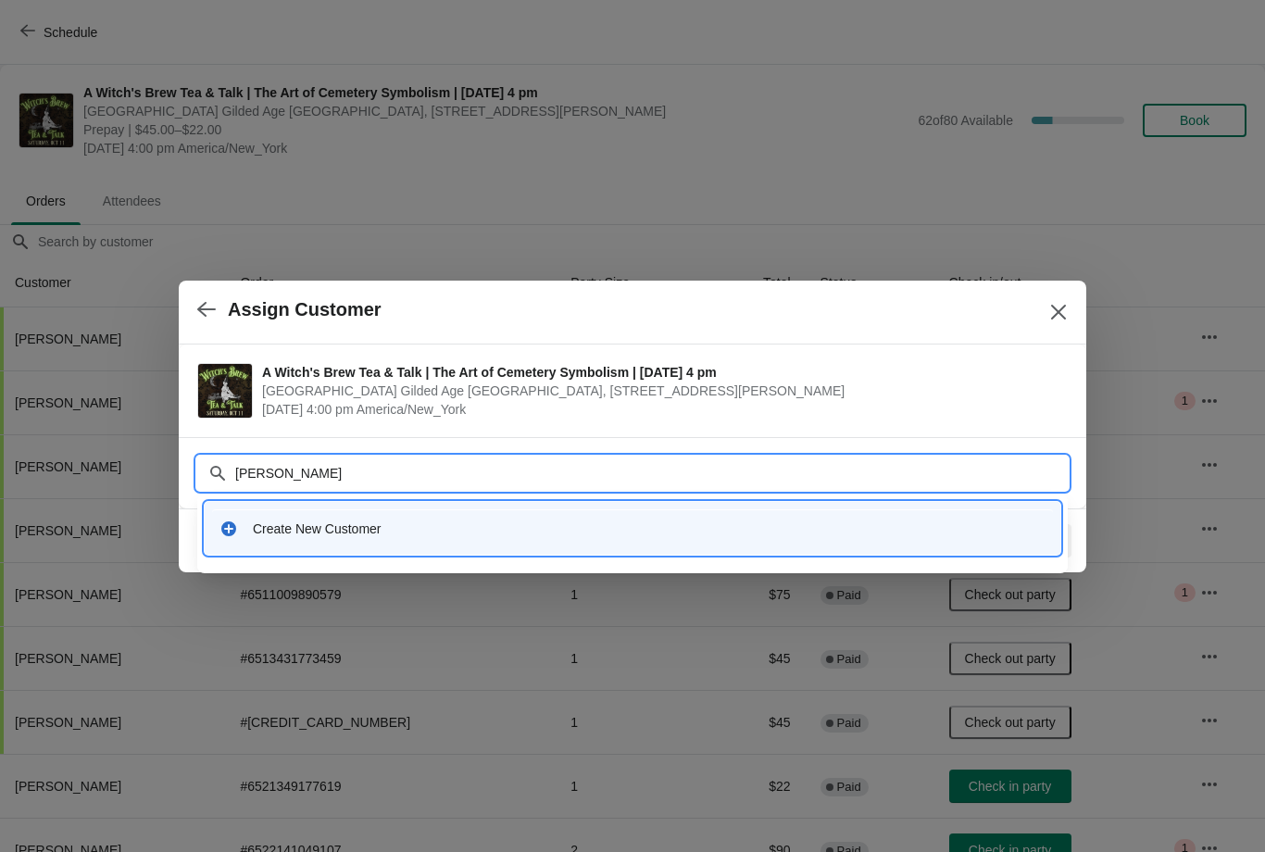
type input "Nathaniel Ramos"
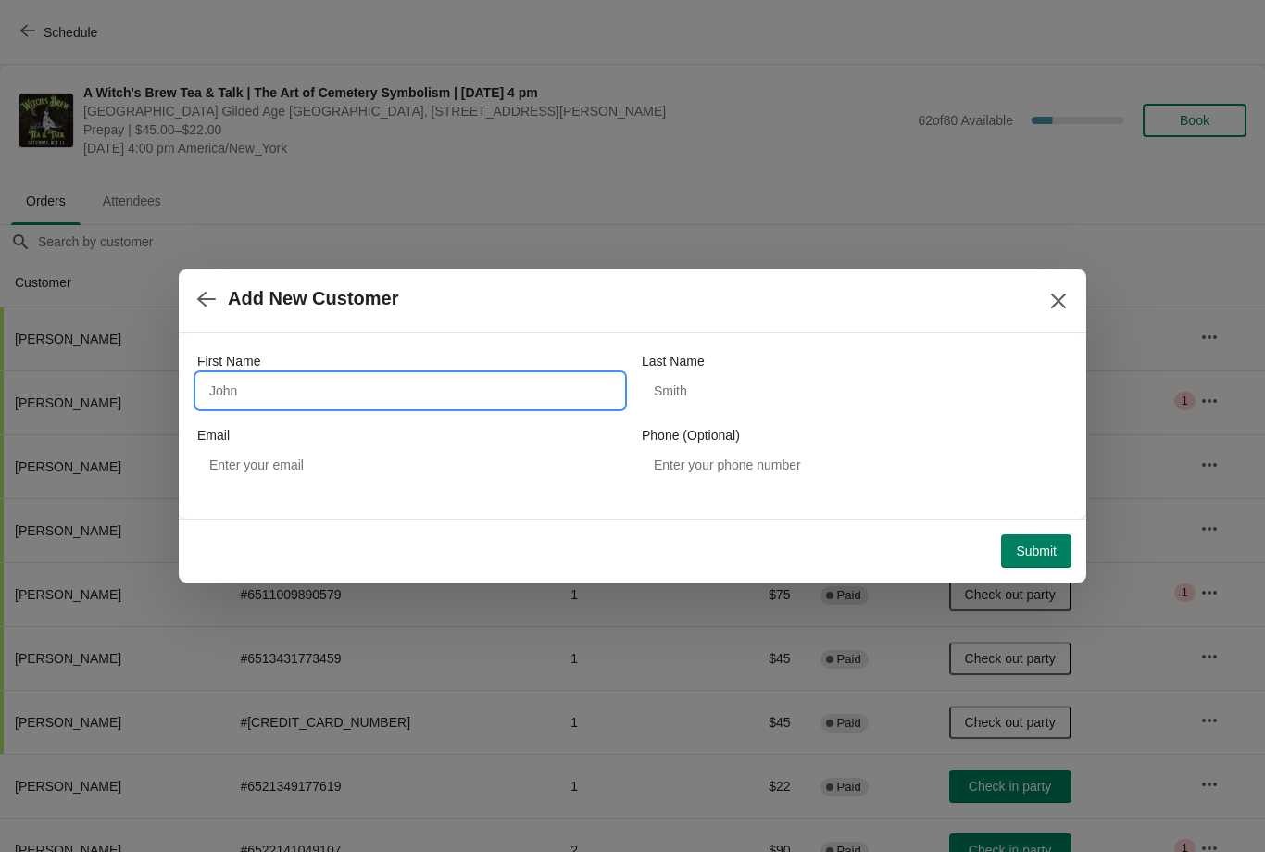
click at [359, 380] on input "First Name" at bounding box center [410, 390] width 426 height 33
type input "Nathaniel"
click at [736, 402] on input "Last Name" at bounding box center [855, 390] width 426 height 33
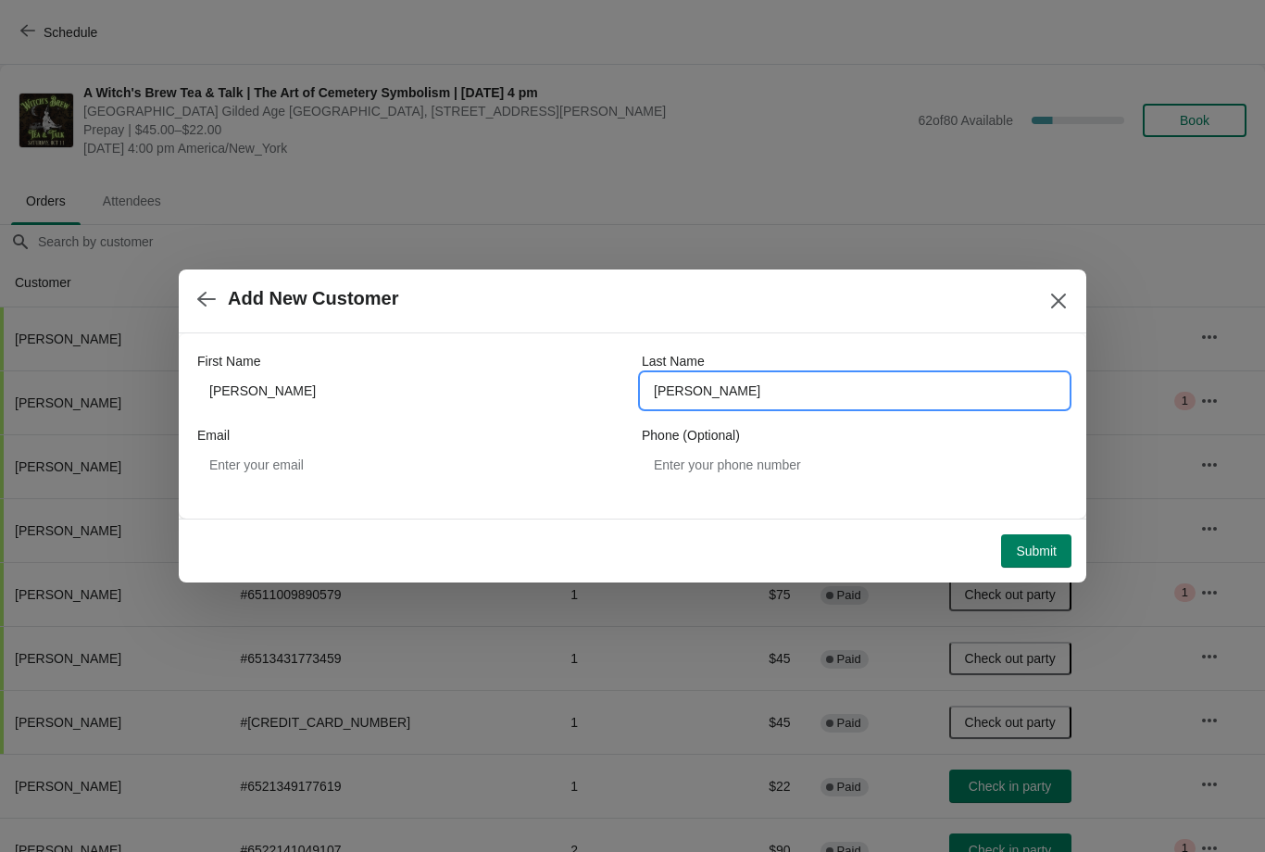
type input "Ramos"
click at [1019, 555] on span "Submit" at bounding box center [1036, 551] width 41 height 15
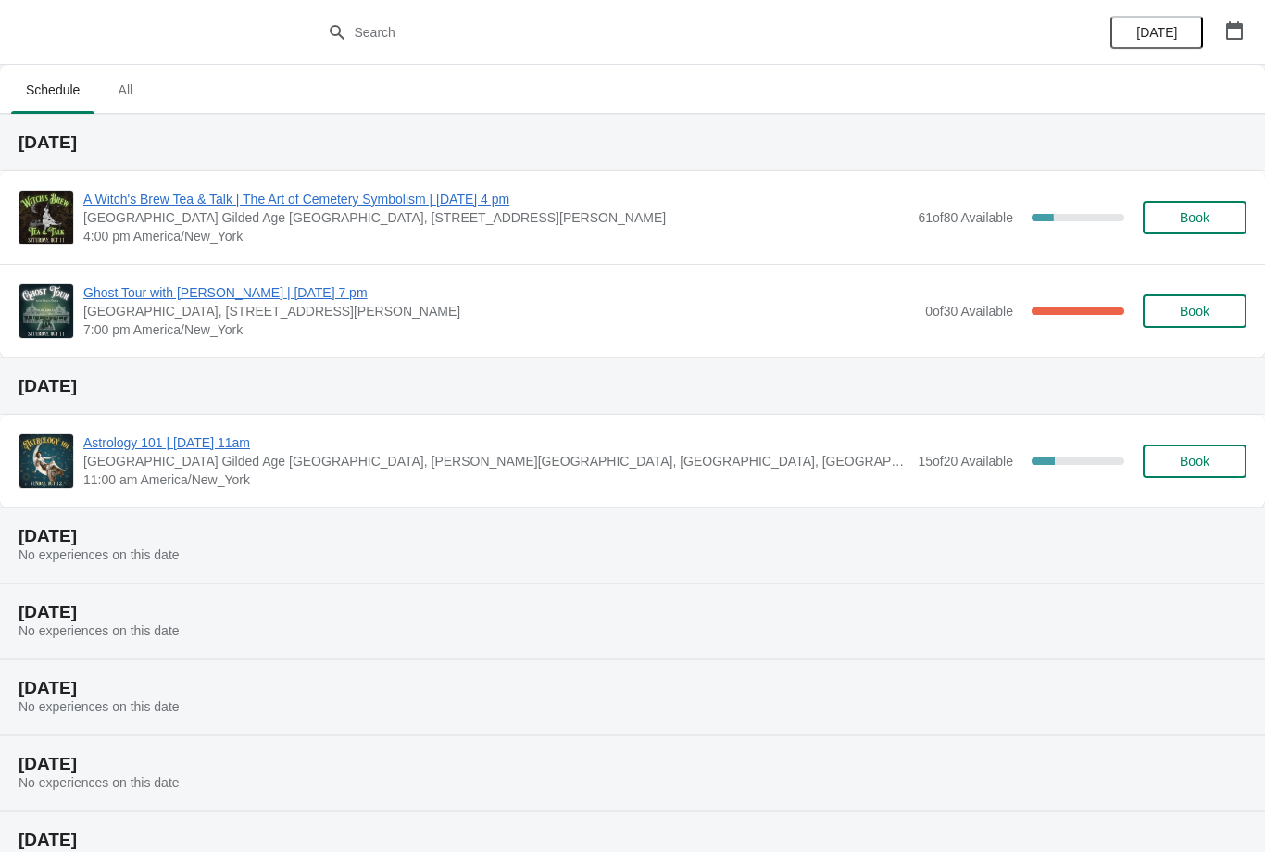
click at [175, 206] on span "A Witch's Brew Tea & Talk | The Art of Cemetery Symbolism | [DATE] 4 pm" at bounding box center [495, 199] width 825 height 19
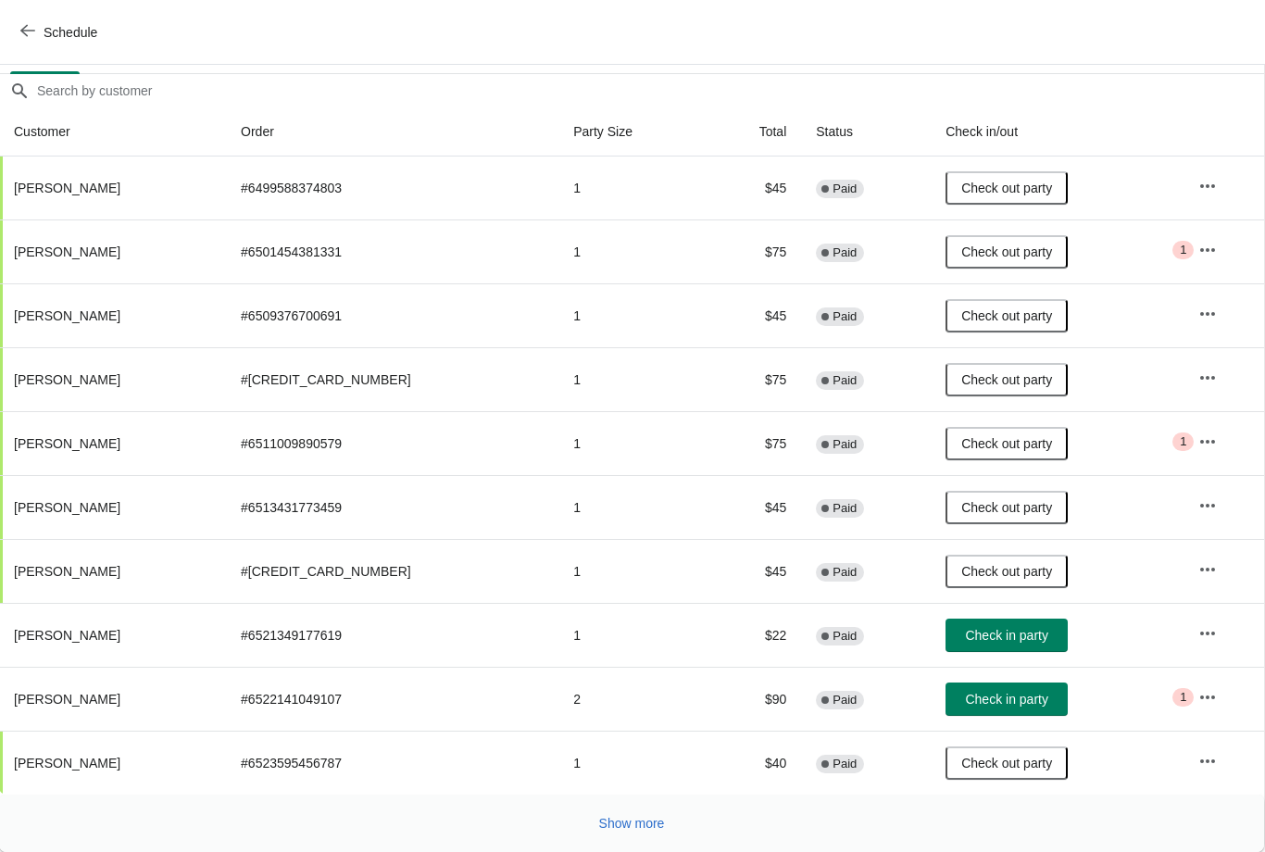
scroll to position [151, 1]
click at [624, 812] on button "Show more" at bounding box center [632, 823] width 81 height 33
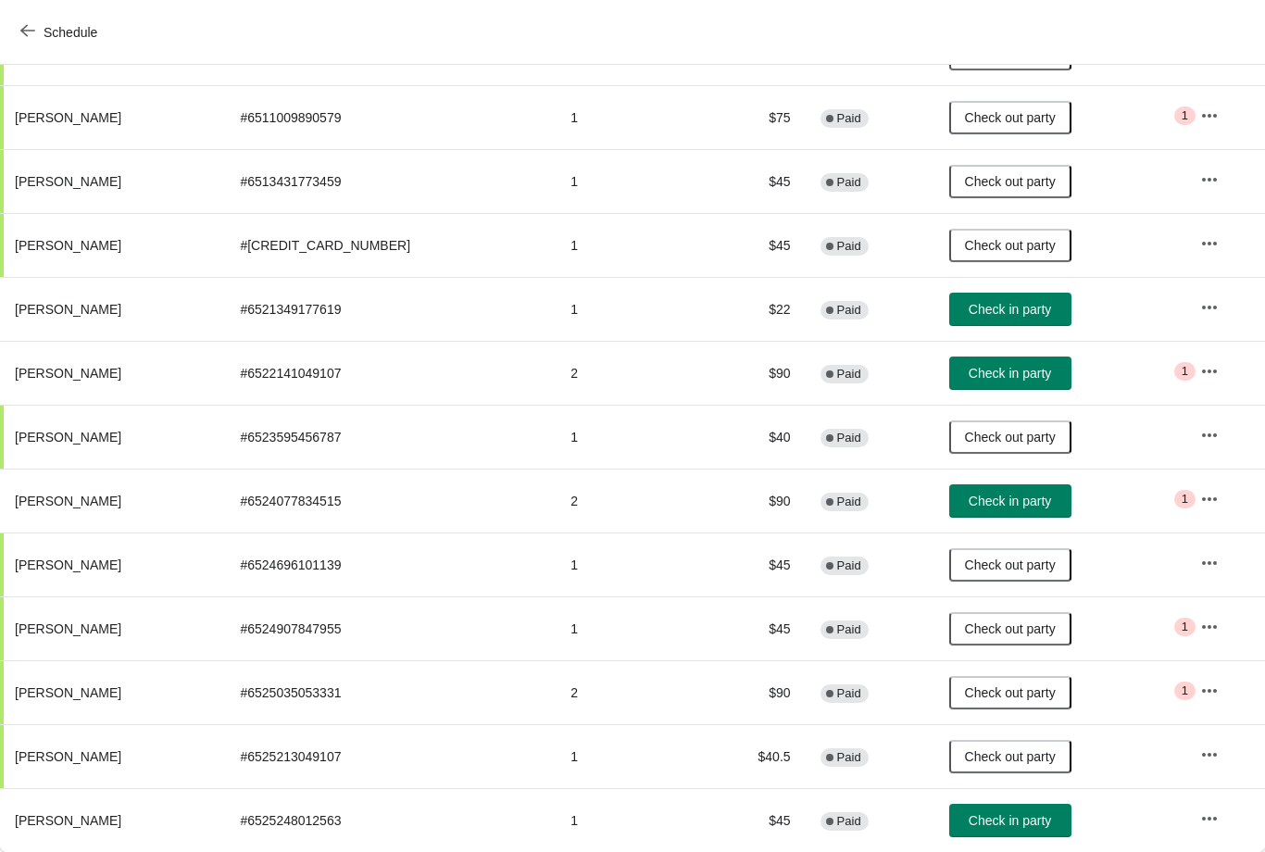
scroll to position [477, 0]
click at [976, 817] on span "Check in party" at bounding box center [1010, 820] width 82 height 15
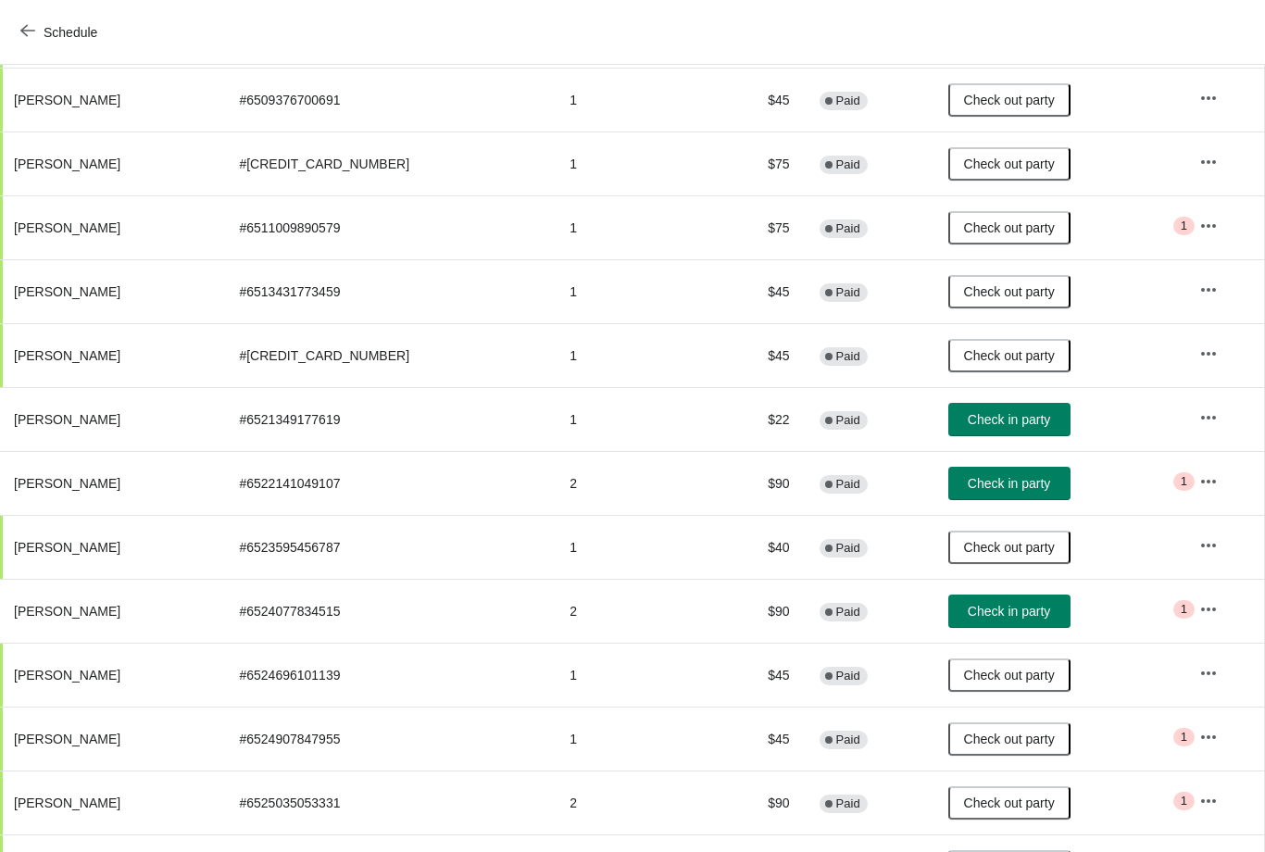
scroll to position [366, 1]
click at [968, 487] on span "Check in party" at bounding box center [1009, 484] width 82 height 15
